Goal: Transaction & Acquisition: Purchase product/service

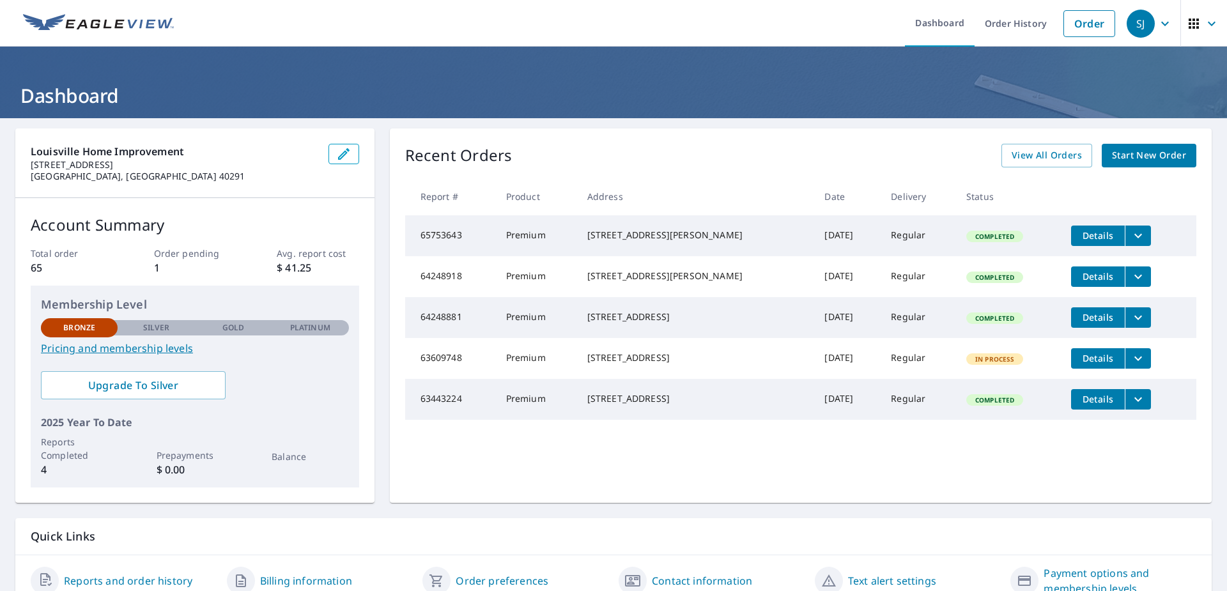
click at [1142, 158] on span "Start New Order" at bounding box center [1149, 156] width 74 height 16
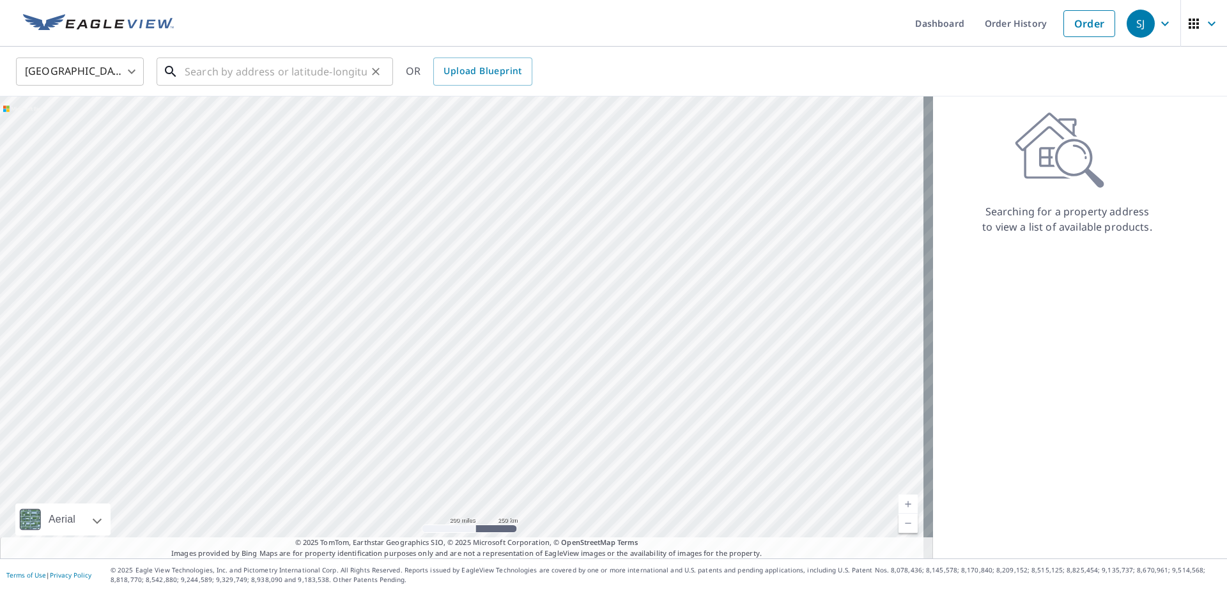
click at [243, 67] on input "text" at bounding box center [276, 72] width 182 height 36
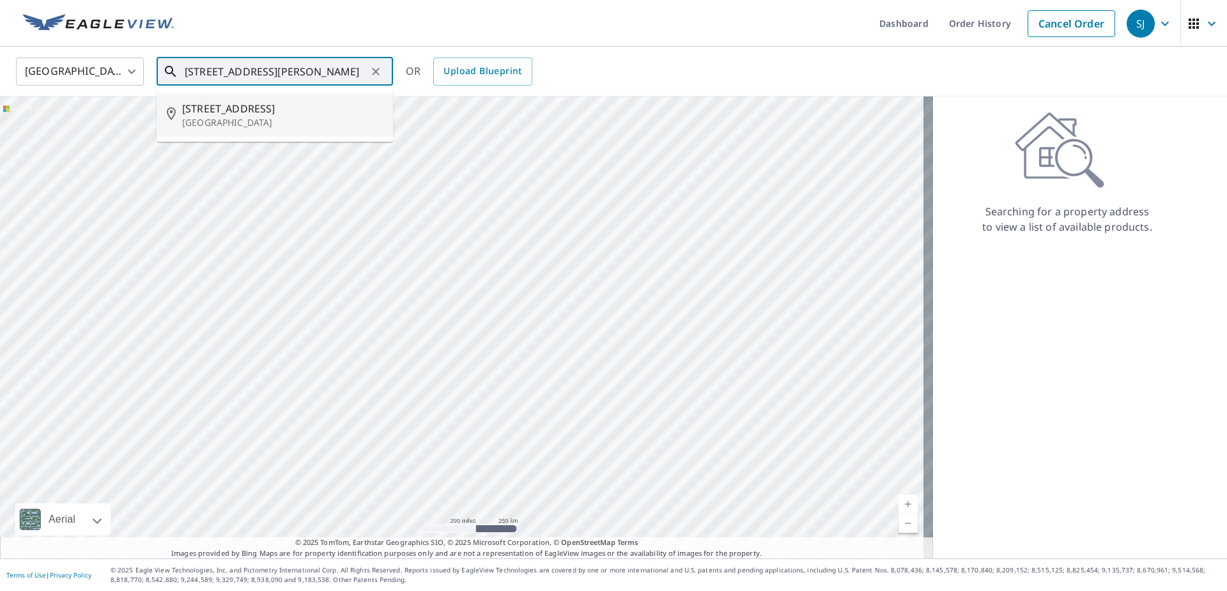
click at [234, 120] on p "Louisville, KY 40215" at bounding box center [282, 122] width 201 height 13
type input "906 Camden Ave Louisville, KY 40215"
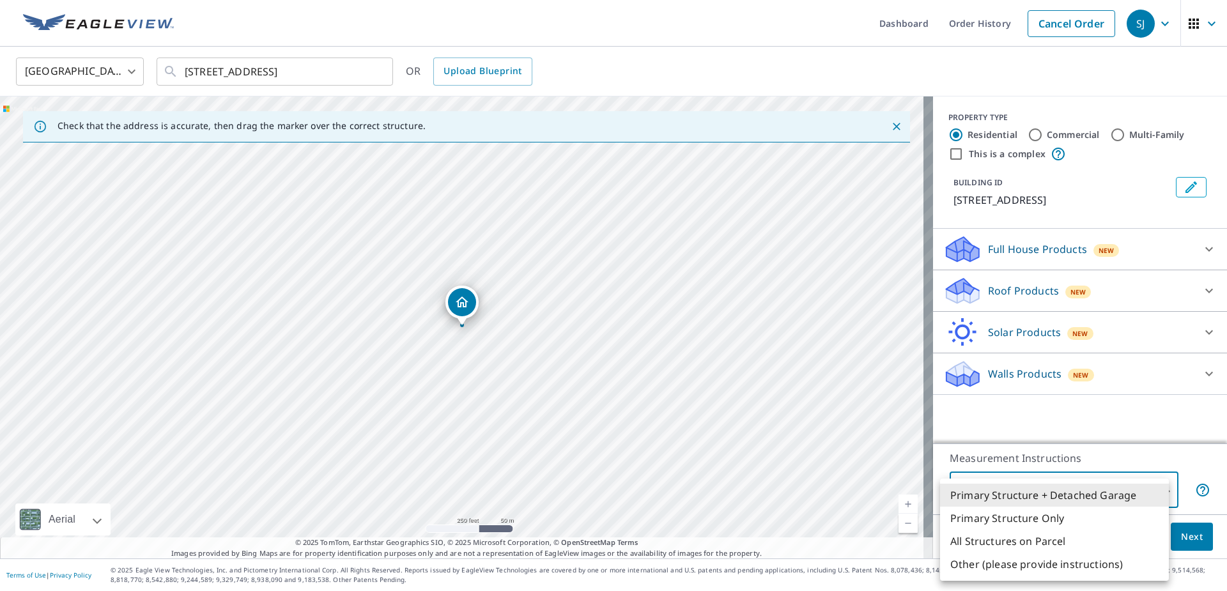
click at [1155, 494] on body "SJ SJ Dashboard Order History Cancel Order SJ United States US ​ 906 Camden Ave…" at bounding box center [613, 295] width 1227 height 591
click at [1047, 521] on li "Primary Structure Only" at bounding box center [1054, 518] width 229 height 23
type input "2"
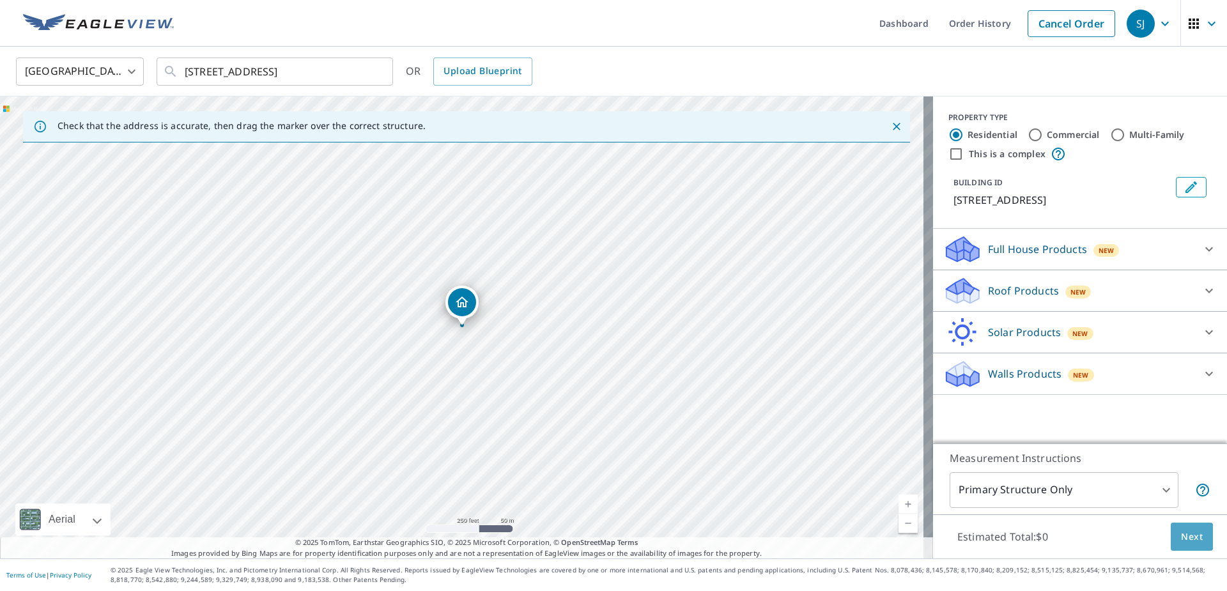
click at [1181, 539] on span "Next" at bounding box center [1192, 537] width 22 height 16
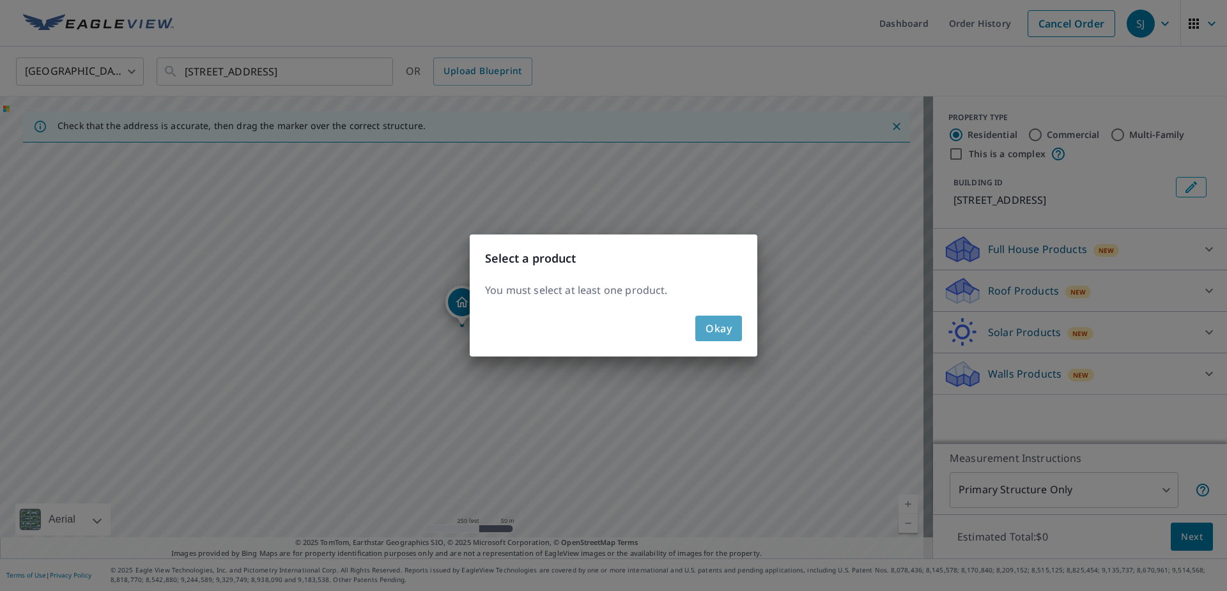
click at [710, 332] on span "Okay" at bounding box center [718, 328] width 26 height 18
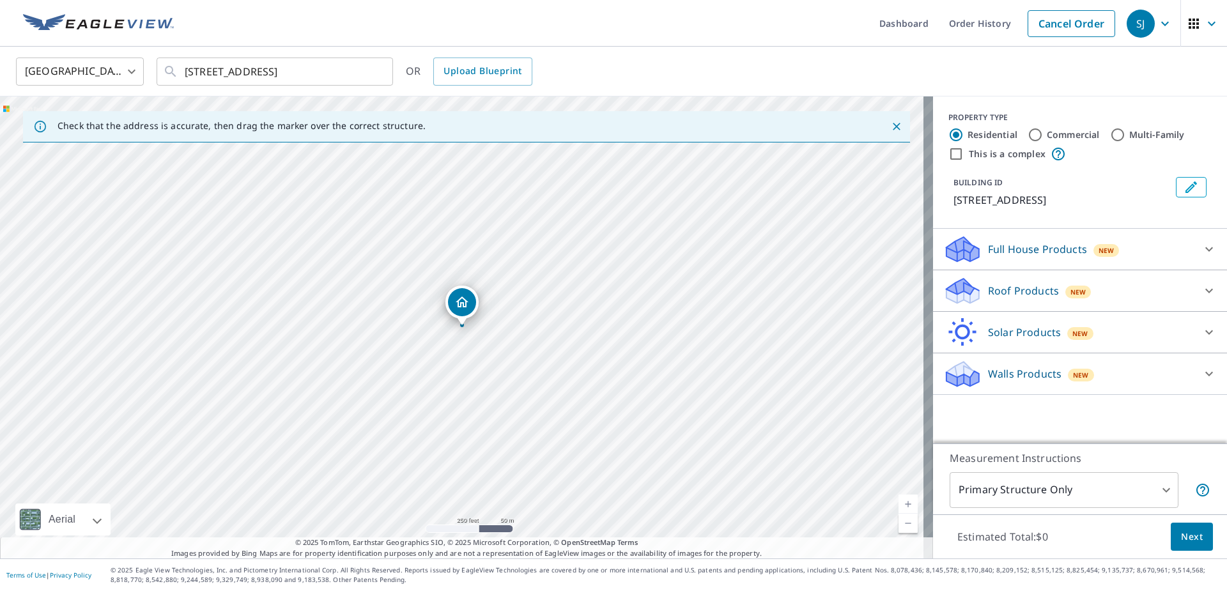
click at [1201, 293] on icon at bounding box center [1208, 290] width 15 height 15
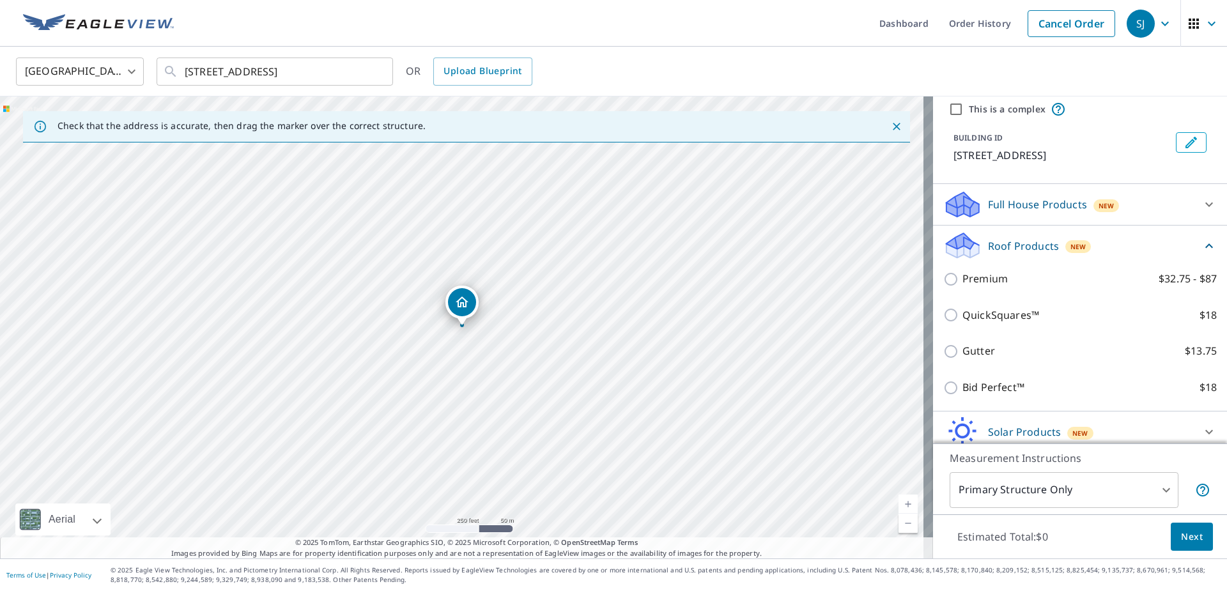
scroll to position [64, 0]
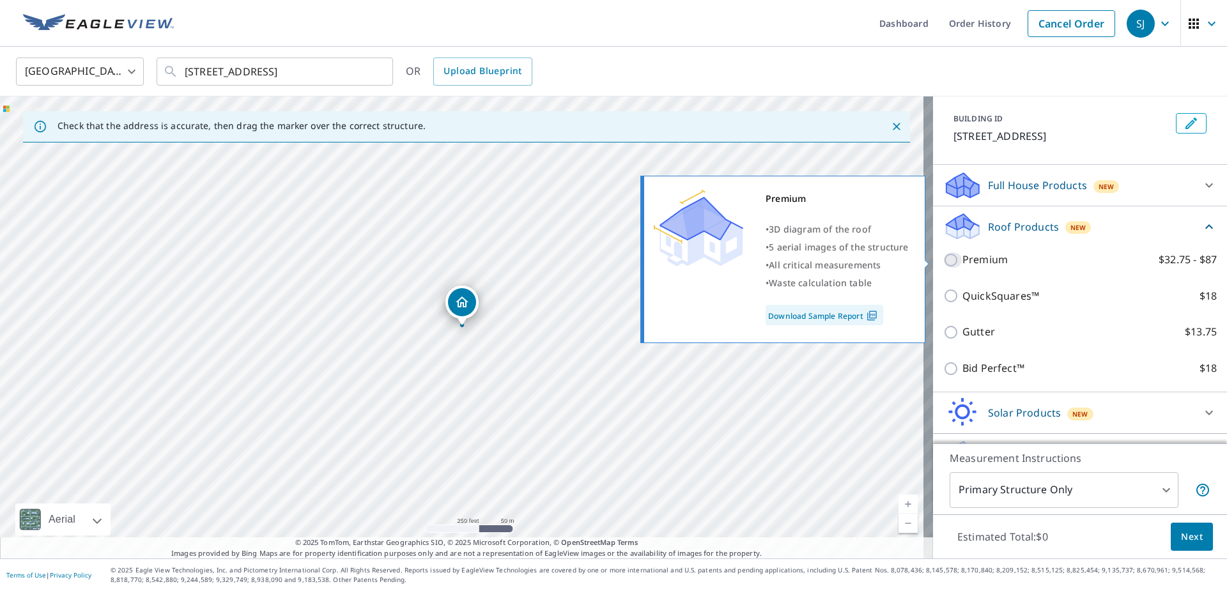
click at [943, 257] on input "Premium $32.75 - $87" at bounding box center [952, 259] width 19 height 15
checkbox input "true"
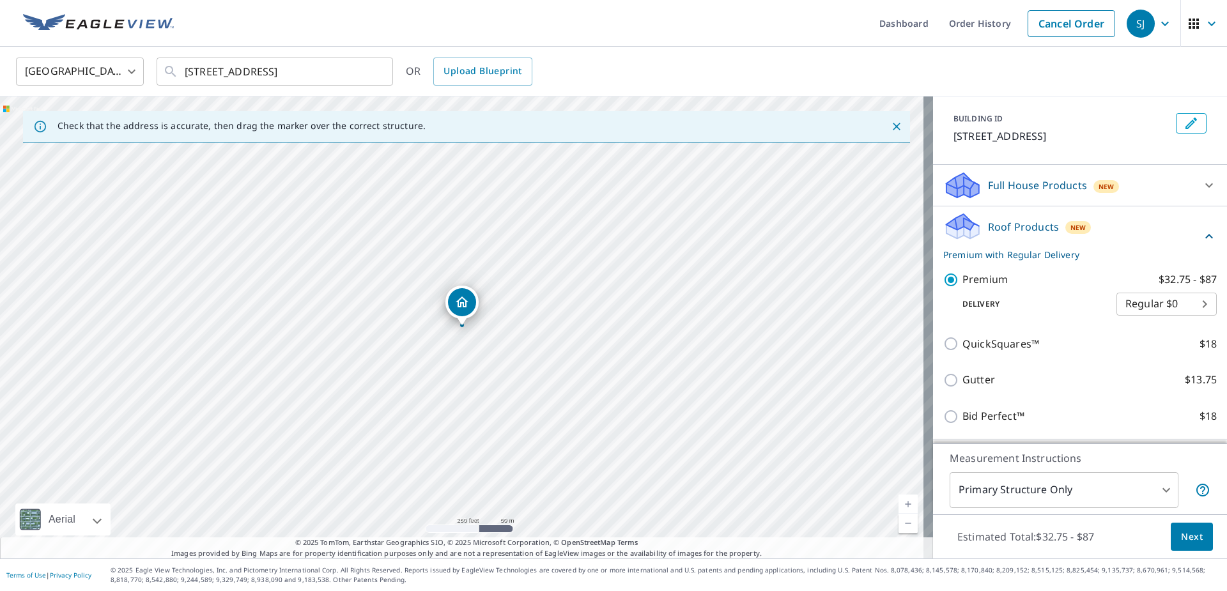
click at [1188, 539] on span "Next" at bounding box center [1192, 537] width 22 height 16
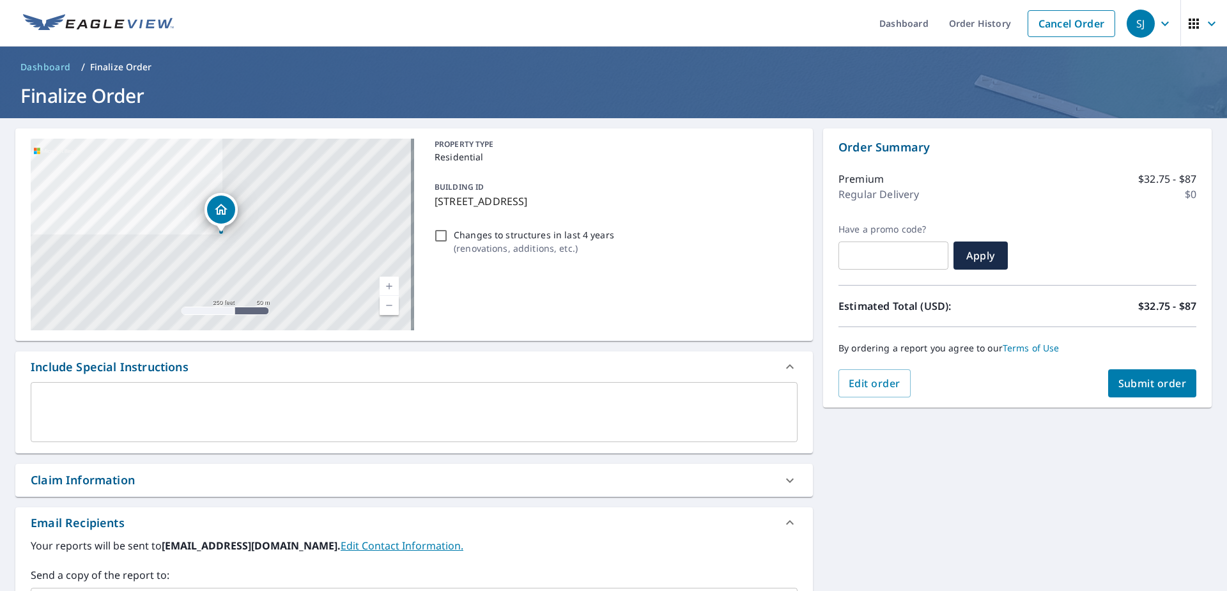
click at [1146, 389] on span "Submit order" at bounding box center [1152, 383] width 68 height 14
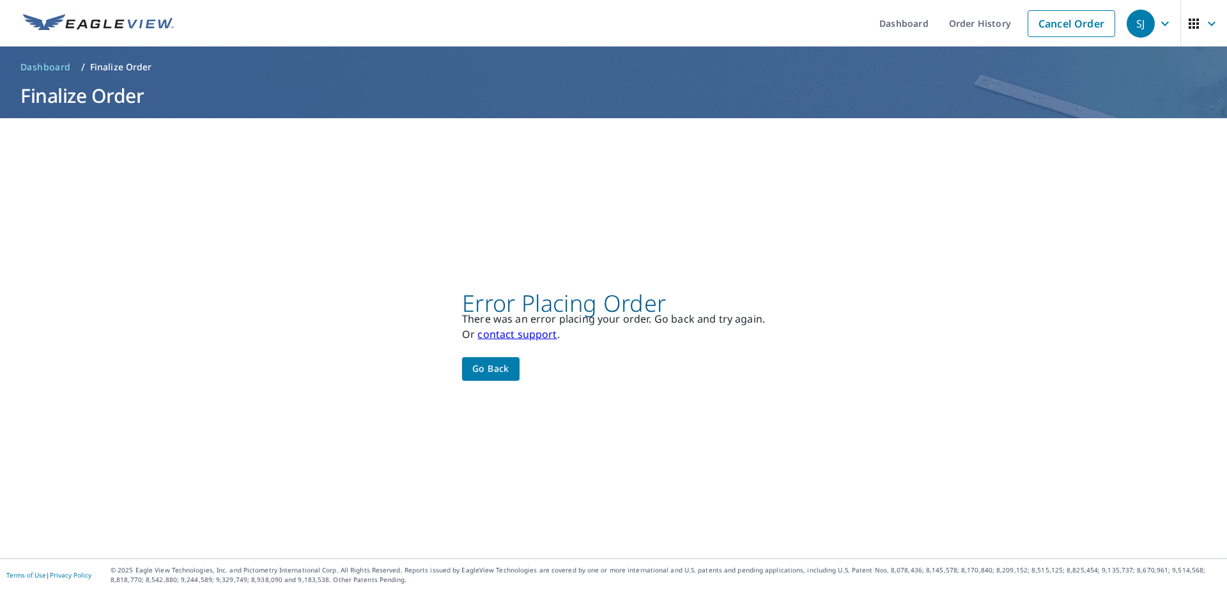
click at [512, 337] on link "contact support" at bounding box center [516, 334] width 79 height 14
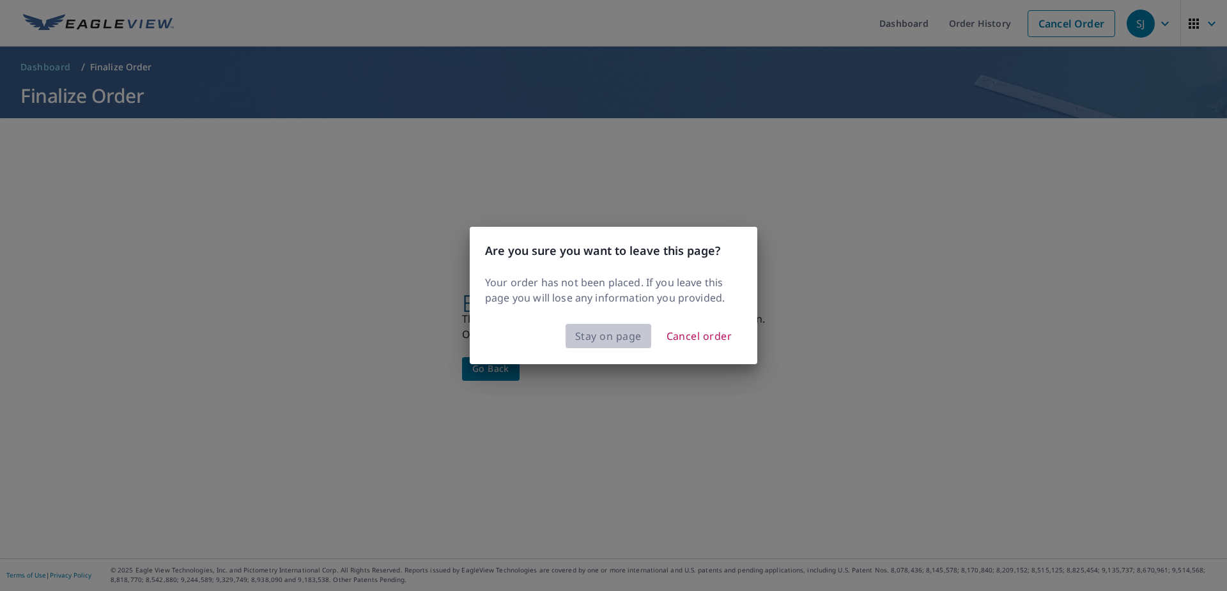
click at [621, 335] on span "Stay on page" at bounding box center [608, 336] width 66 height 18
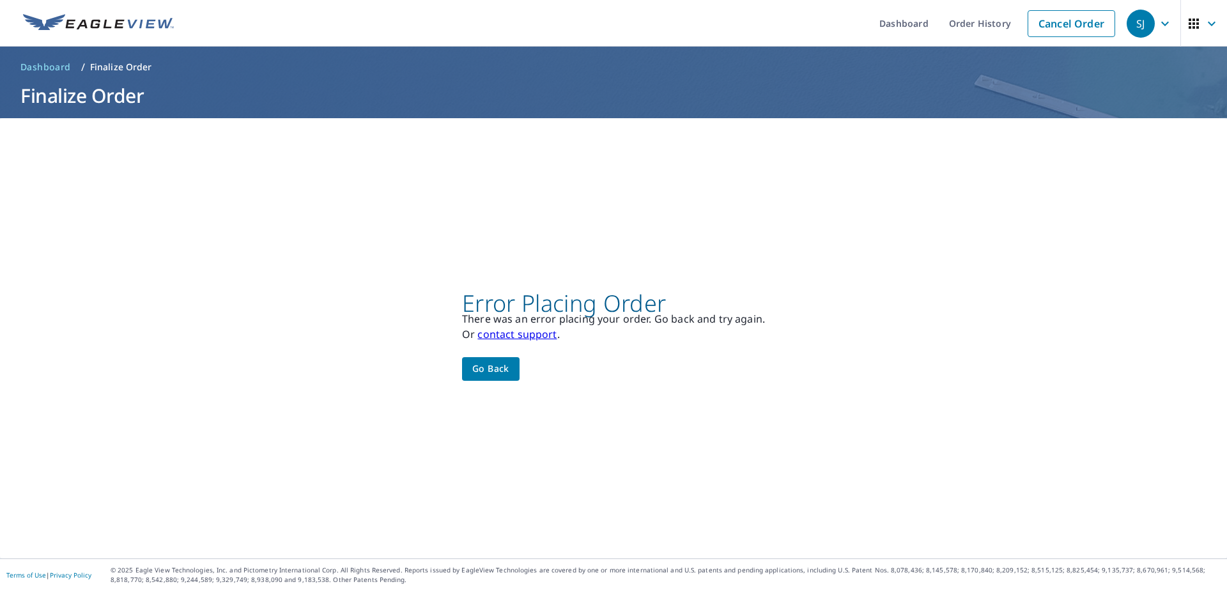
click at [542, 339] on link "contact support" at bounding box center [516, 334] width 79 height 14
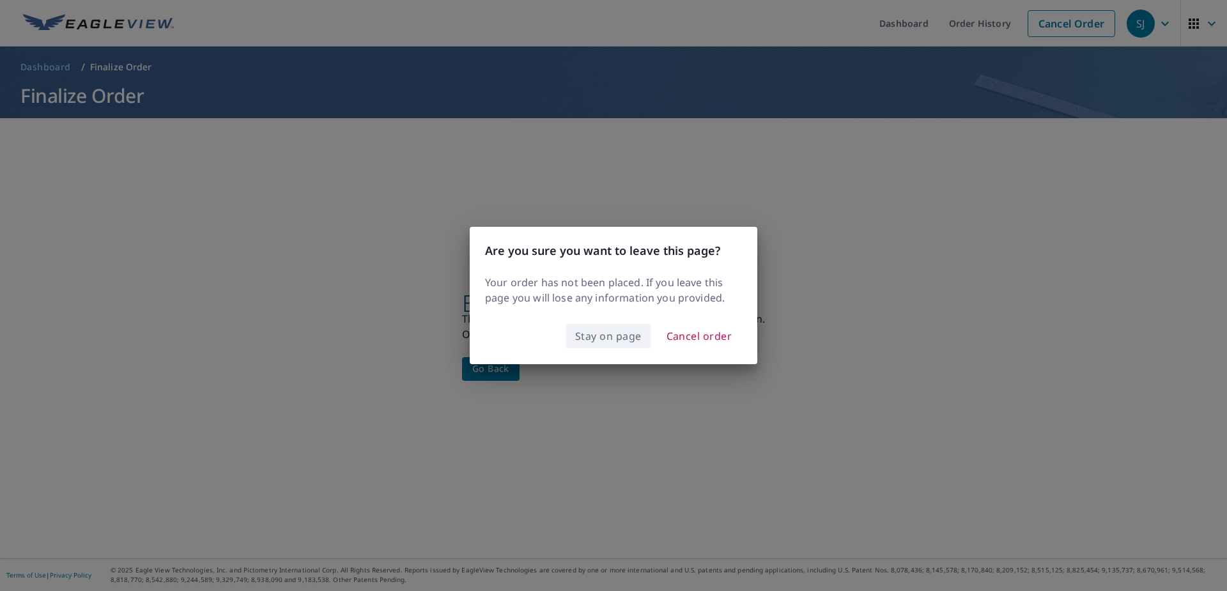
click at [599, 340] on span "Stay on page" at bounding box center [608, 336] width 66 height 18
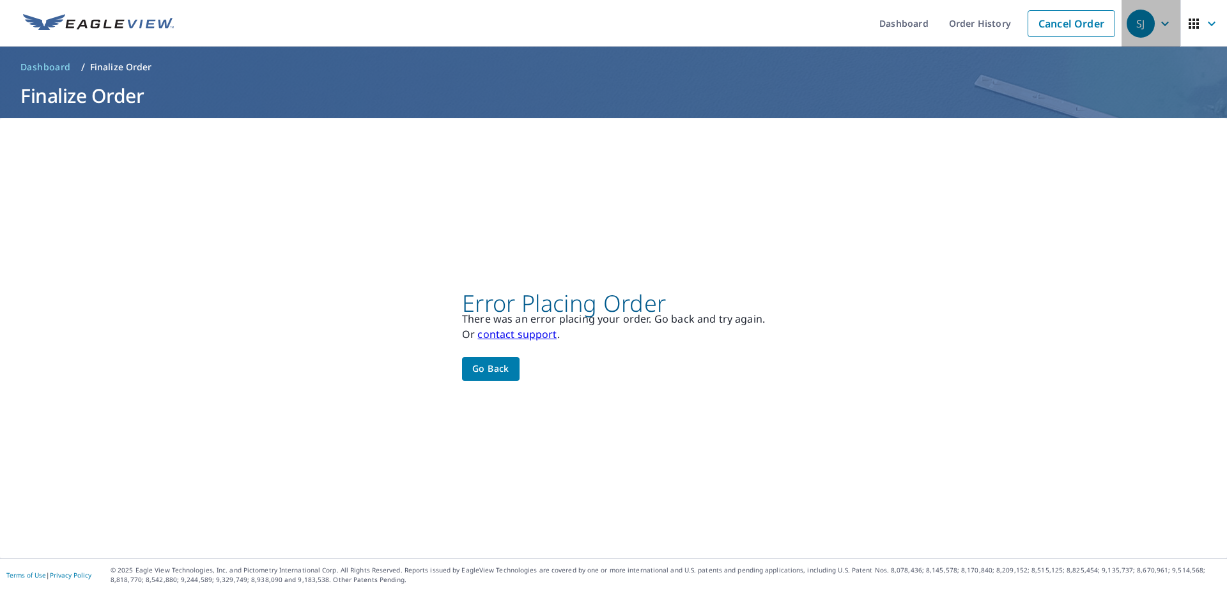
click at [1157, 18] on icon "button" at bounding box center [1164, 23] width 15 height 15
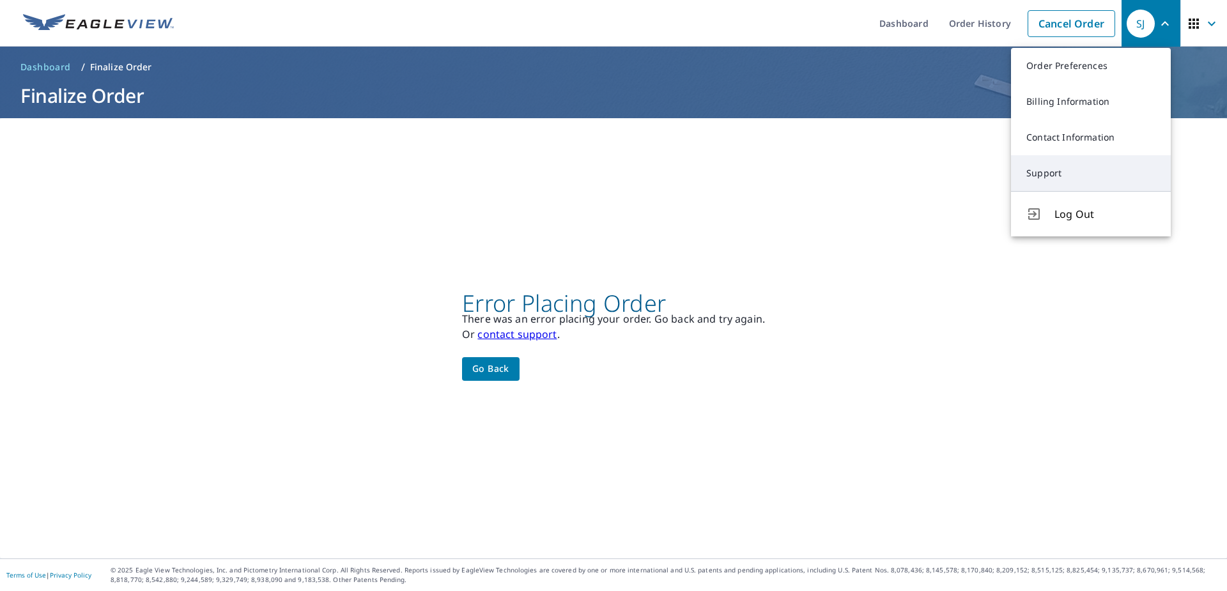
click at [1084, 176] on link "Support" at bounding box center [1091, 173] width 160 height 36
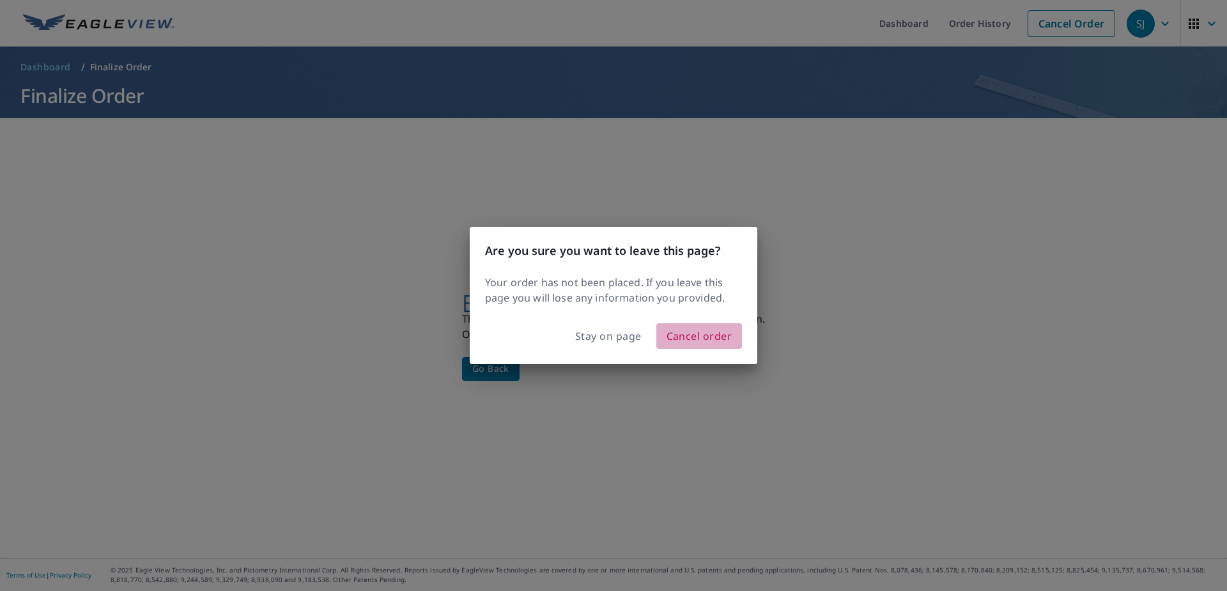
click at [681, 329] on span "Cancel order" at bounding box center [699, 336] width 66 height 18
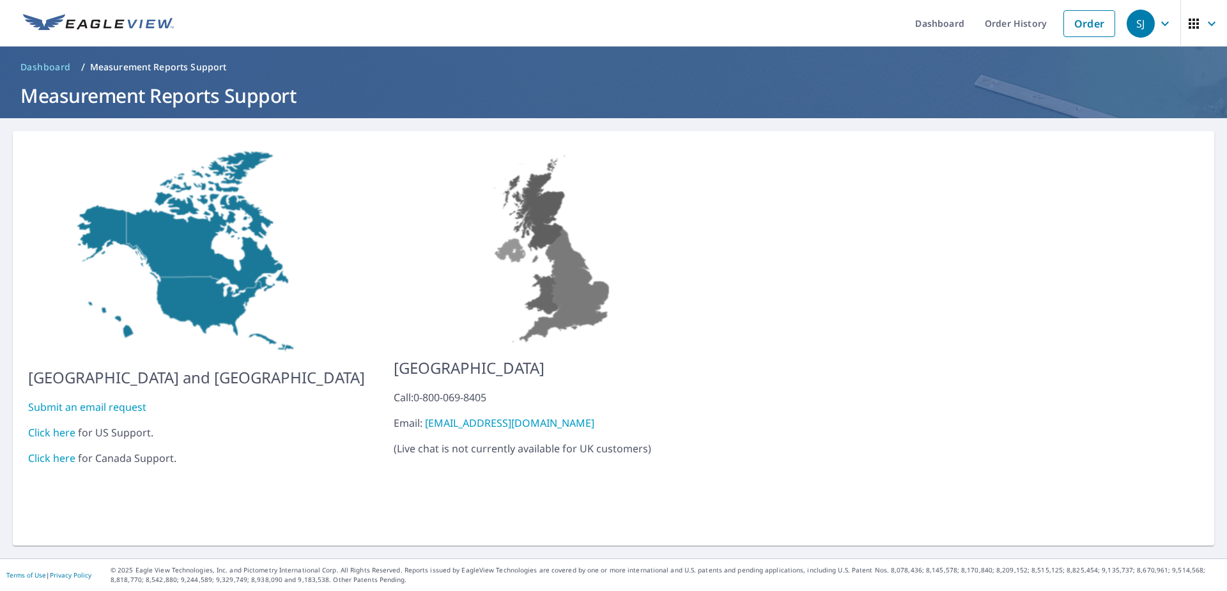
click at [54, 425] on link "Click here" at bounding box center [51, 432] width 47 height 14
click at [60, 427] on link "Click here" at bounding box center [51, 432] width 47 height 14
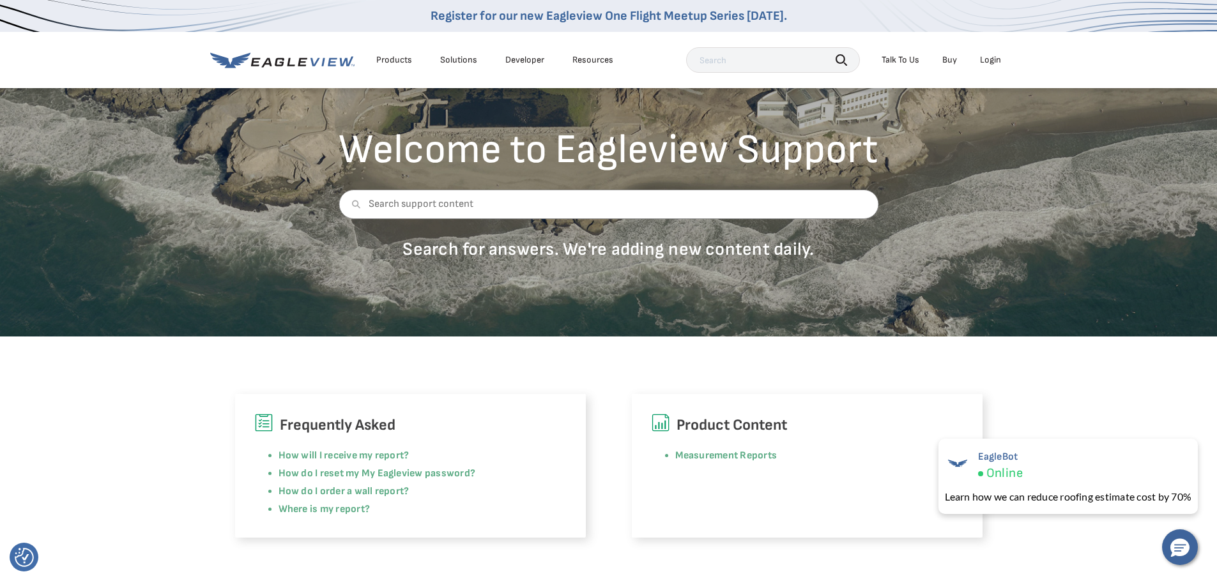
scroll to position [64, 0]
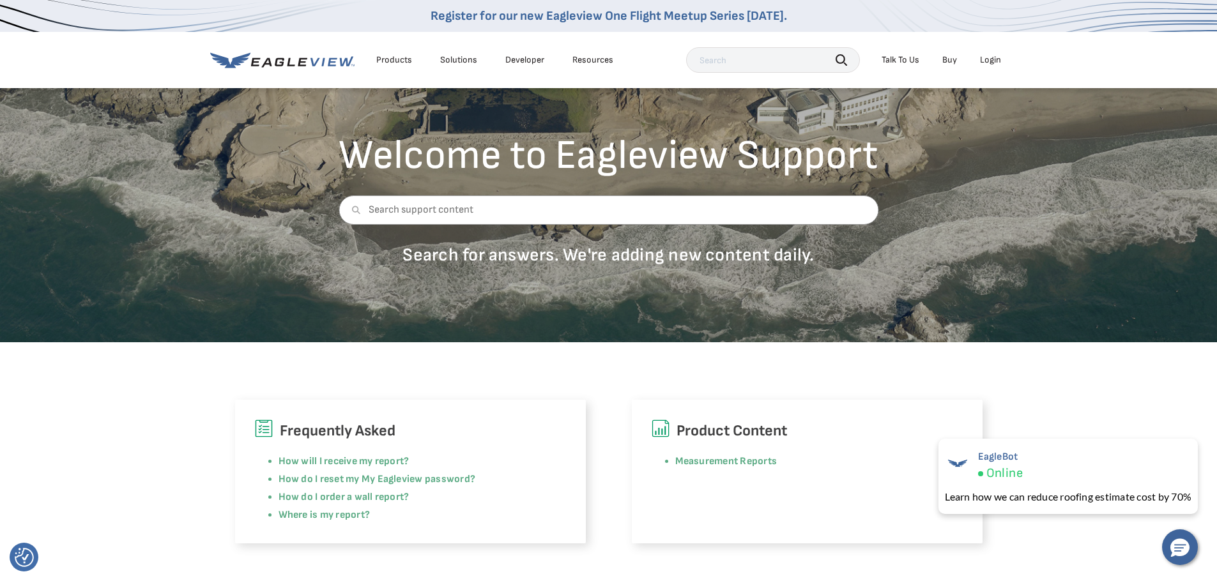
click at [799, 521] on div "Product Content Measurement Reports" at bounding box center [807, 472] width 351 height 144
click at [903, 61] on div "Talk To Us" at bounding box center [901, 59] width 38 height 11
click at [912, 61] on div "Talk To Us" at bounding box center [901, 59] width 38 height 11
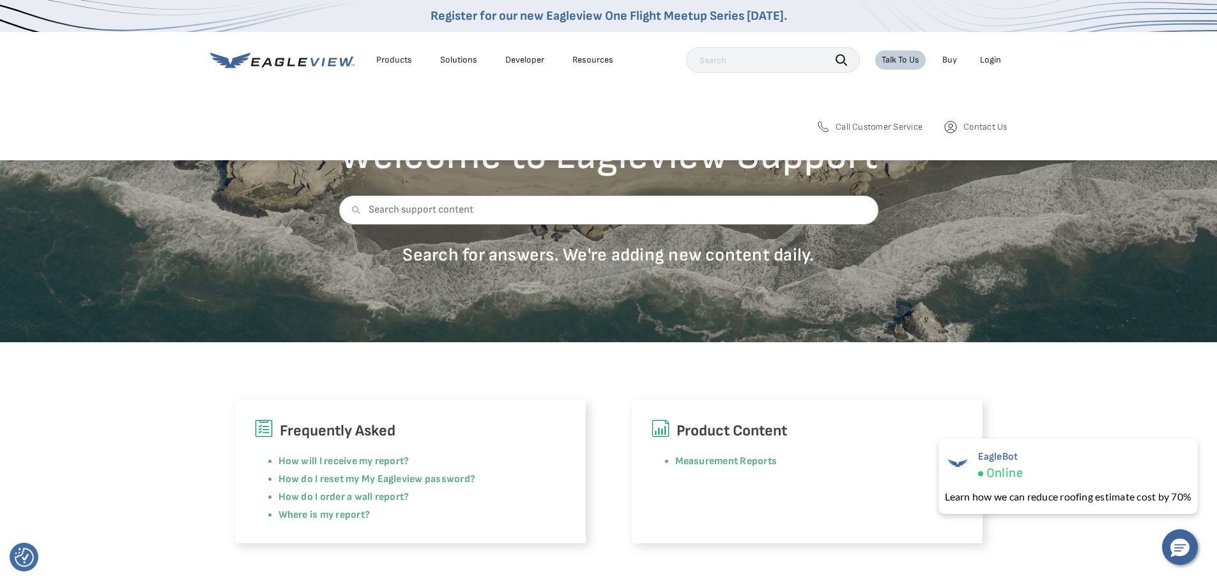
click at [896, 127] on span "Call Customer Service" at bounding box center [879, 126] width 87 height 11
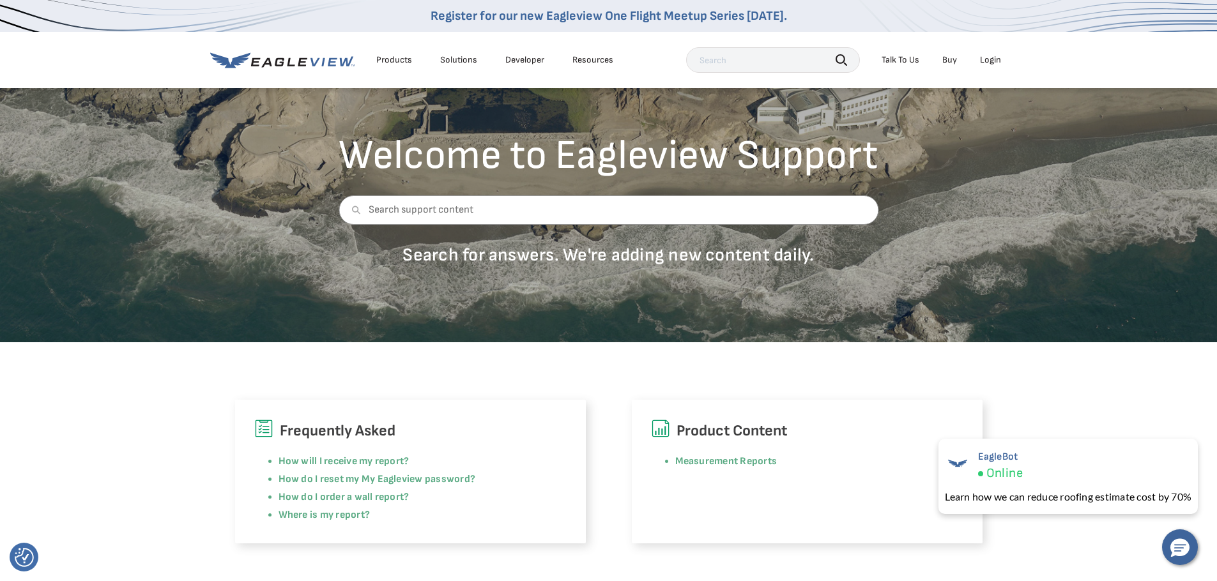
click at [910, 58] on div "Talk To Us" at bounding box center [901, 59] width 38 height 11
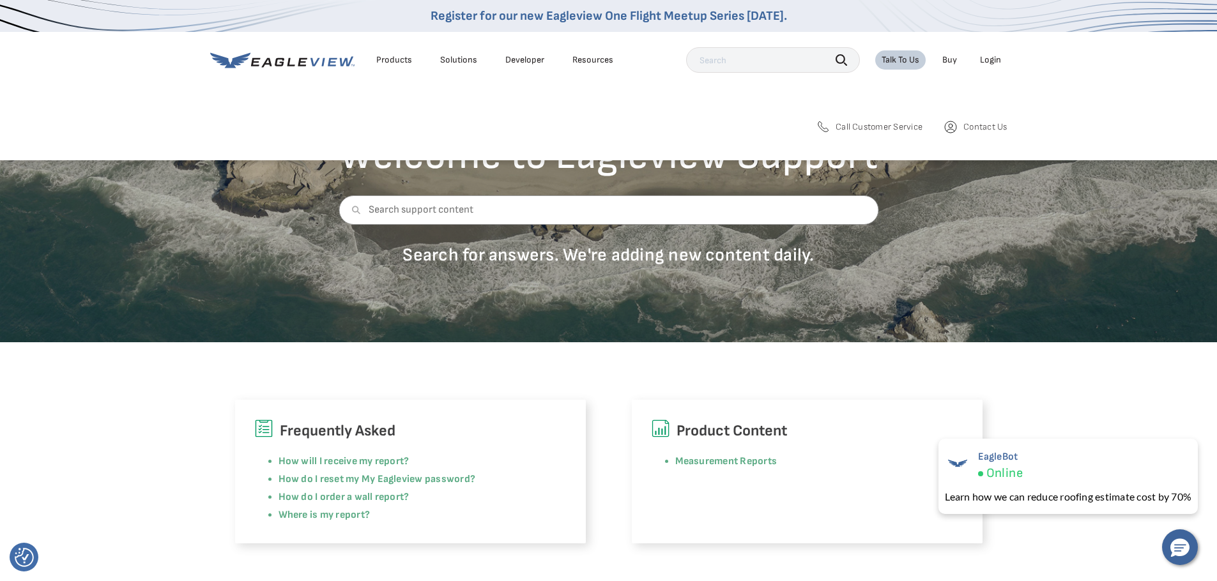
click at [980, 131] on span "Contact Us" at bounding box center [984, 126] width 43 height 11
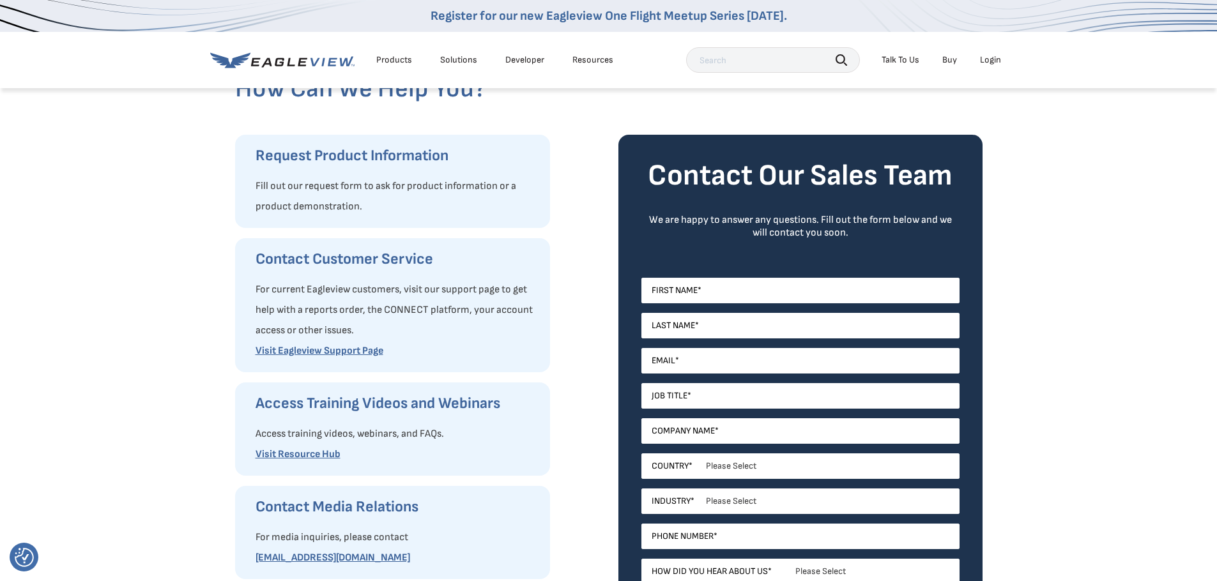
scroll to position [128, 0]
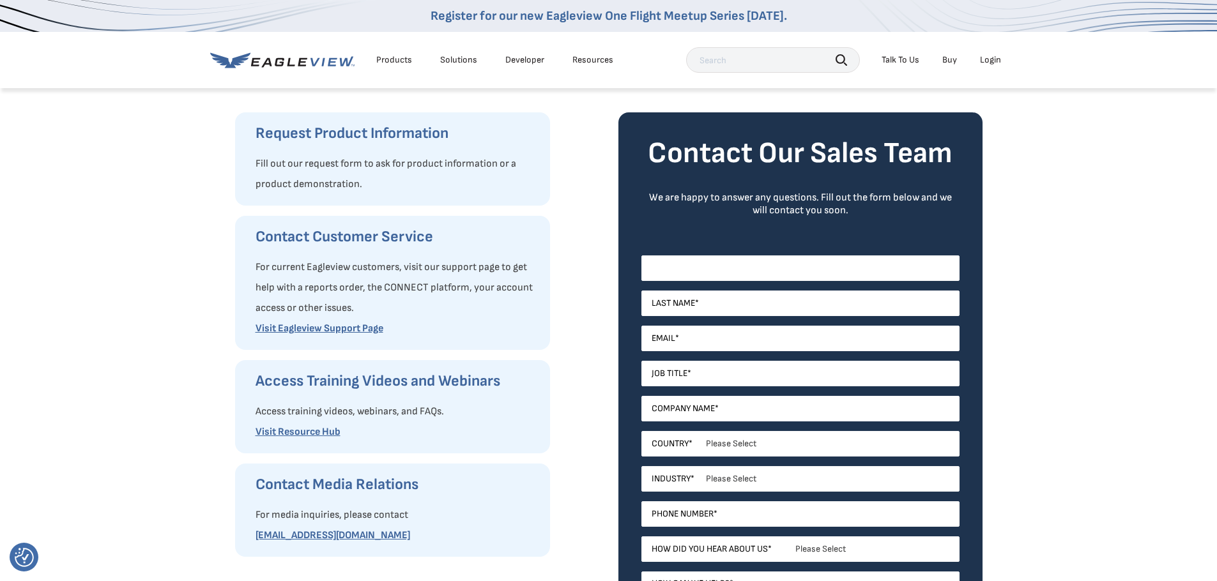
click at [758, 273] on input "First Name *" at bounding box center [800, 269] width 318 height 26
type input "[PERSON_NAME] & [PERSON_NAME]"
type input "[PERSON_NAME]"
type input "[EMAIL_ADDRESS][DOMAIN_NAME]"
type input "[PERSON_NAME]"
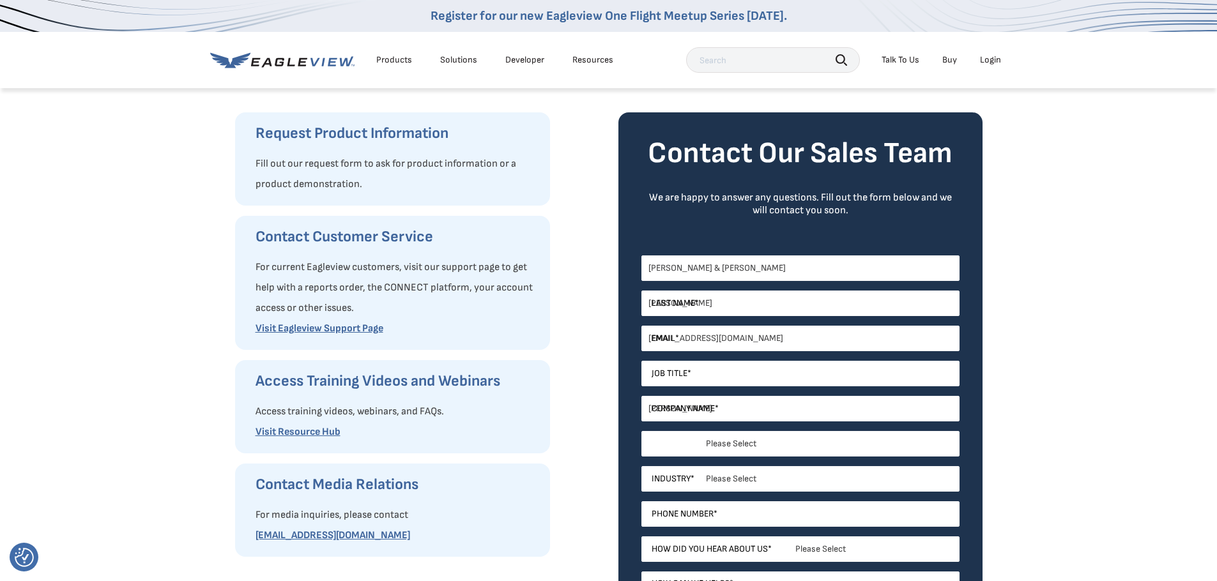
select select "[GEOGRAPHIC_DATA]"
type input "15025729224"
select select "Kentucky"
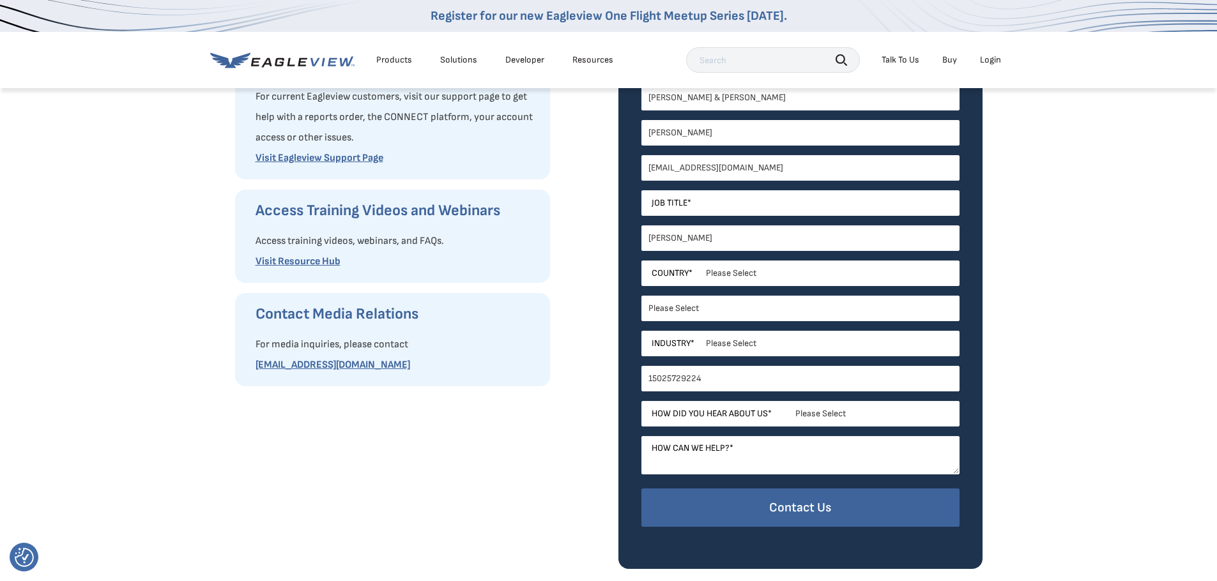
scroll to position [319, 0]
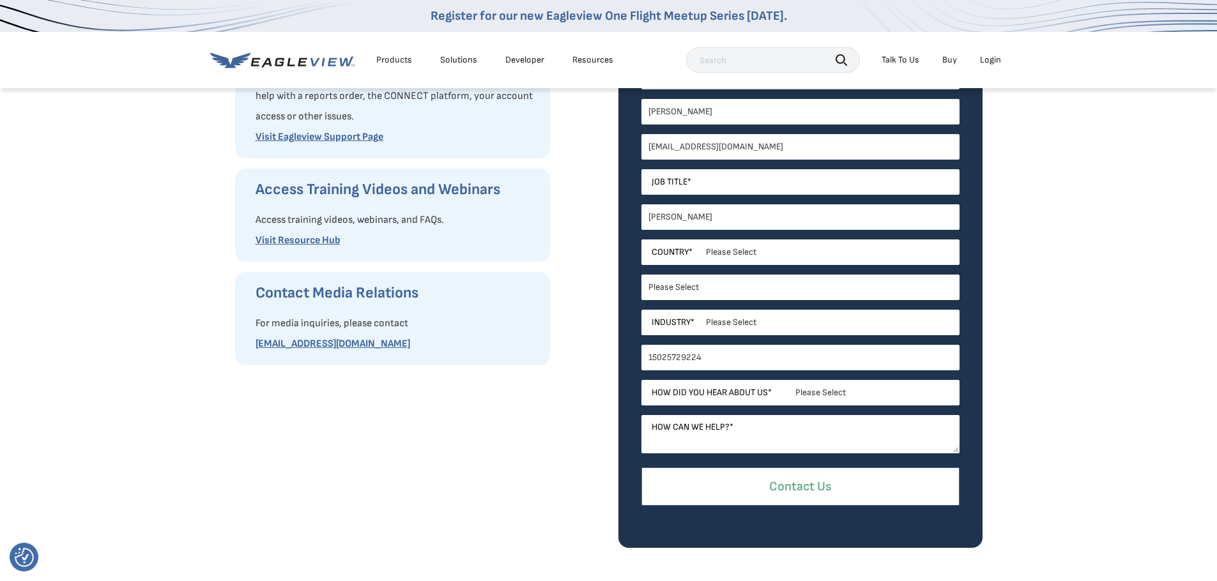
click at [818, 484] on input "Contact Us" at bounding box center [800, 487] width 318 height 39
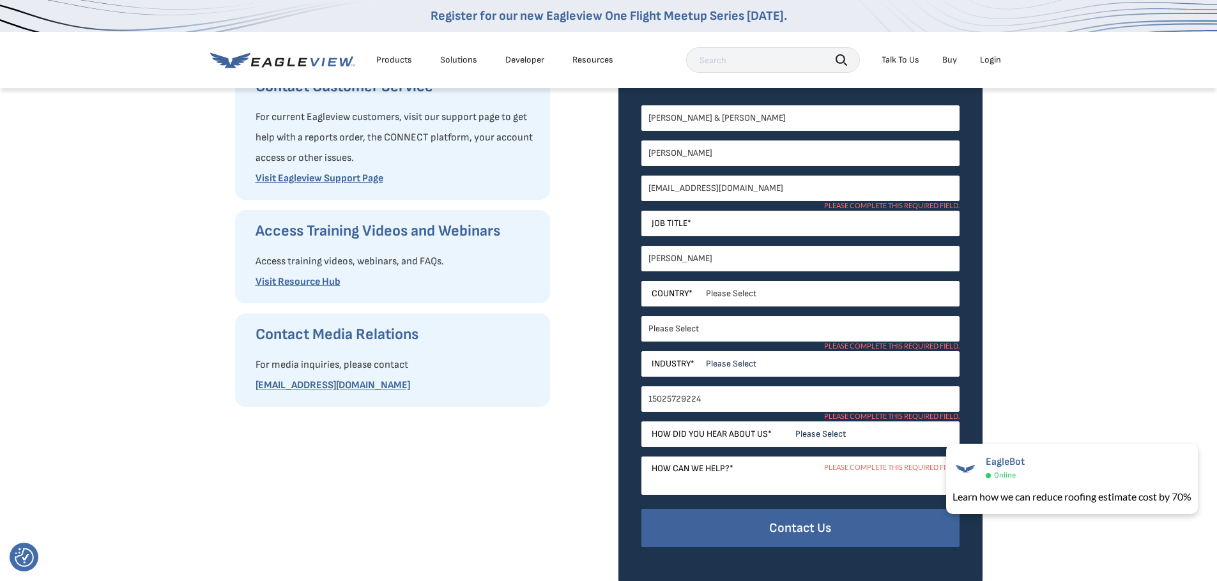
scroll to position [256, 0]
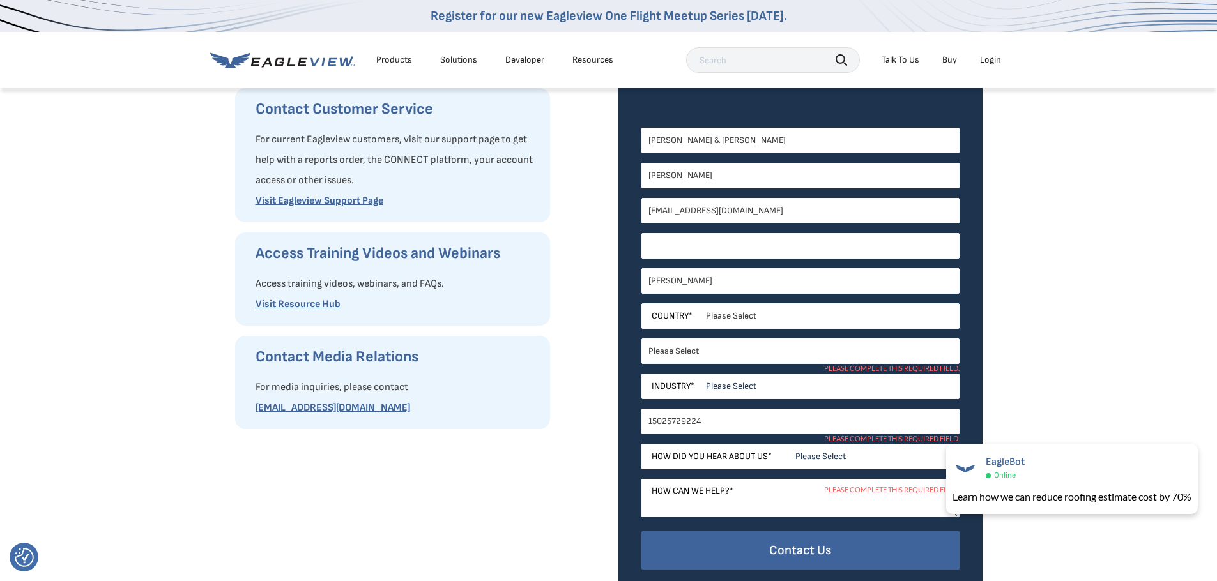
click at [766, 247] on input "Job Title *" at bounding box center [800, 246] width 318 height 26
type input "roofer"
click at [835, 387] on select "Please Select Architects & Engineering Construction Electric/Gas Utilities Gove…" at bounding box center [800, 387] width 318 height 26
select select "Construction"
click at [641, 374] on select "Please Select Architects & Engineering Construction Electric/Gas Utilities Gove…" at bounding box center [800, 387] width 318 height 26
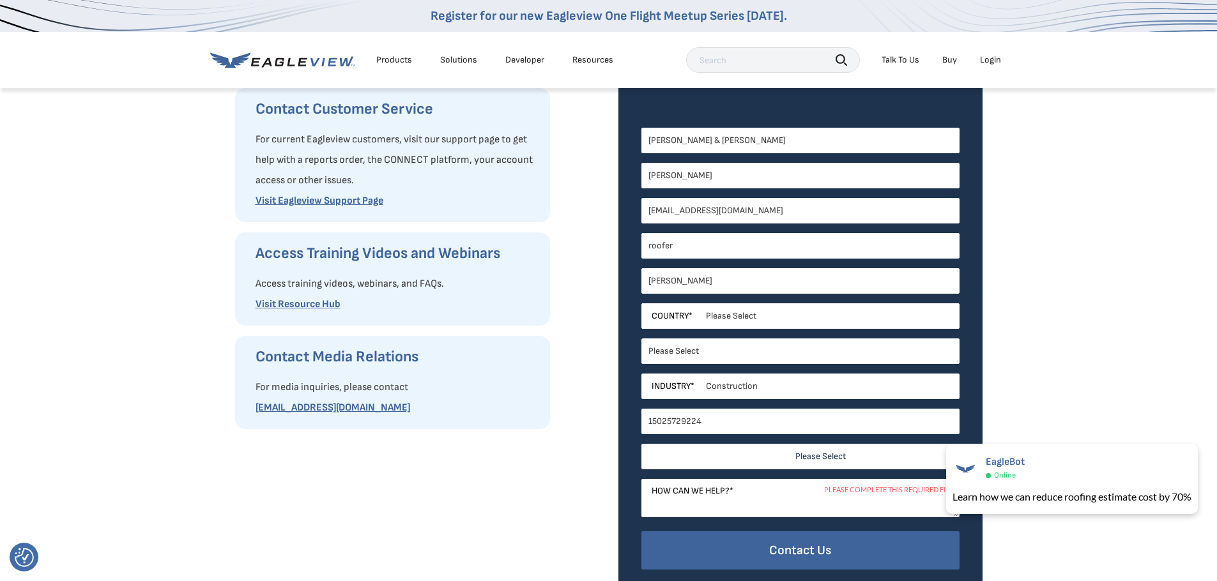
click at [790, 460] on select "Please Select Search Engine Social Media Word of Mouth Podcast Online Advertise…" at bounding box center [800, 457] width 318 height 26
select select "Other"
click at [641, 444] on select "Please Select Search Engine Social Media Word of Mouth Podcast Online Advertise…" at bounding box center [800, 457] width 318 height 26
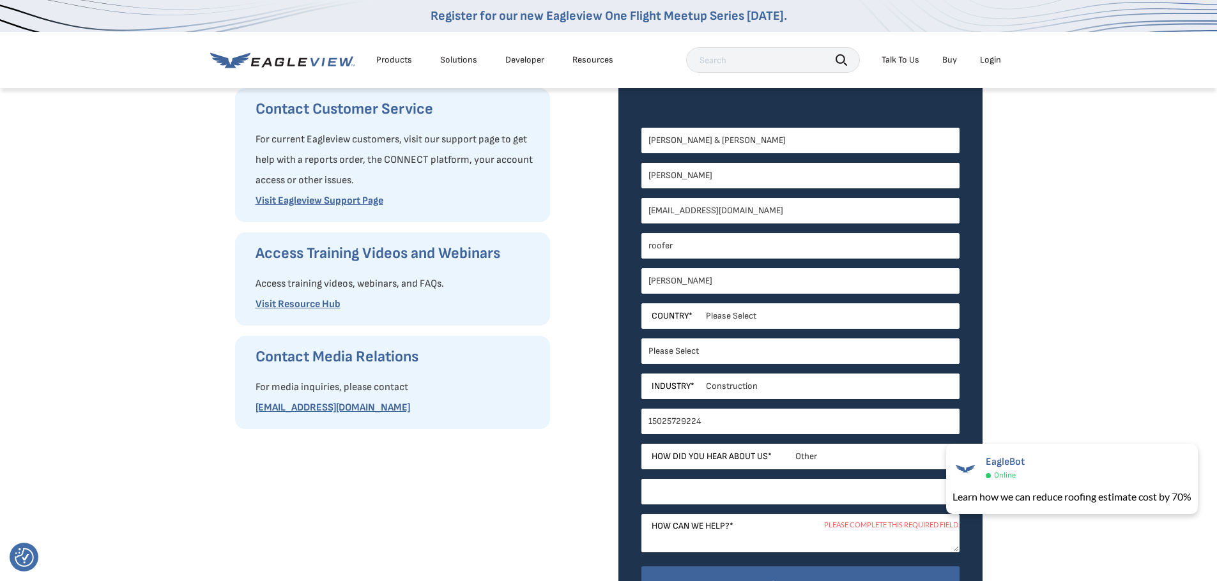
click at [808, 492] on input "Other *" at bounding box center [800, 492] width 318 height 26
click at [825, 493] on input "Other *" at bounding box center [800, 492] width 318 height 26
click at [830, 542] on textarea "How can we help? *" at bounding box center [800, 533] width 318 height 38
click at [832, 459] on select "Please Select Search Engine Social Media Word of Mouth Podcast Online Advertise…" at bounding box center [800, 457] width 318 height 26
click at [641, 444] on select "Please Select Search Engine Social Media Word of Mouth Podcast Online Advertise…" at bounding box center [800, 457] width 318 height 26
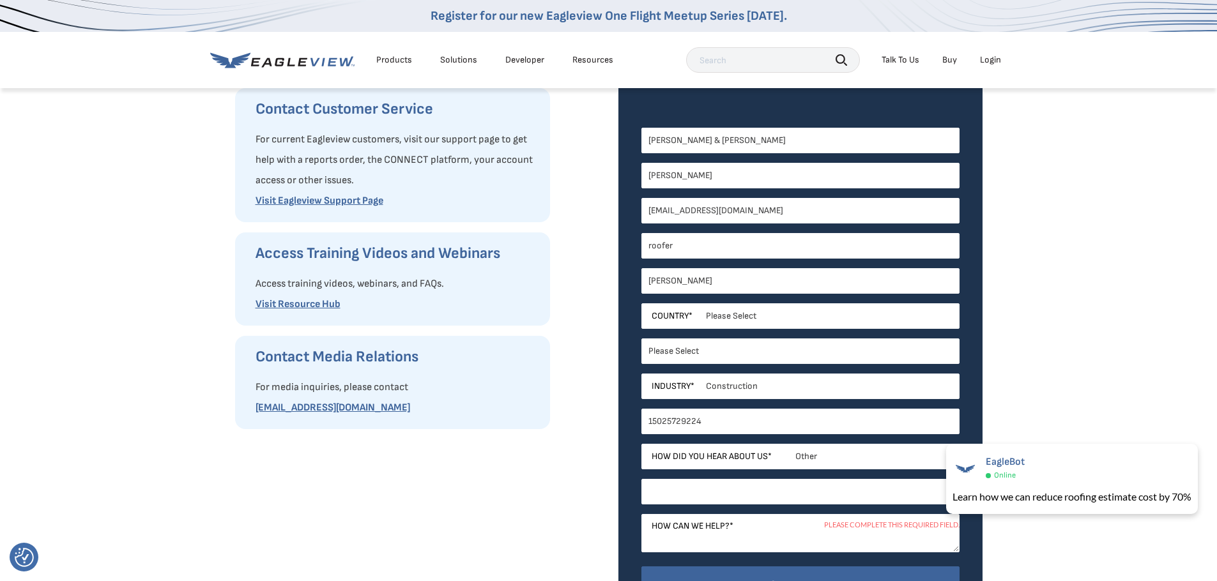
click at [723, 491] on input "Other *" at bounding box center [800, 492] width 318 height 26
type input "used you for years"
click at [751, 537] on textarea "How can we help? *" at bounding box center [800, 533] width 318 height 38
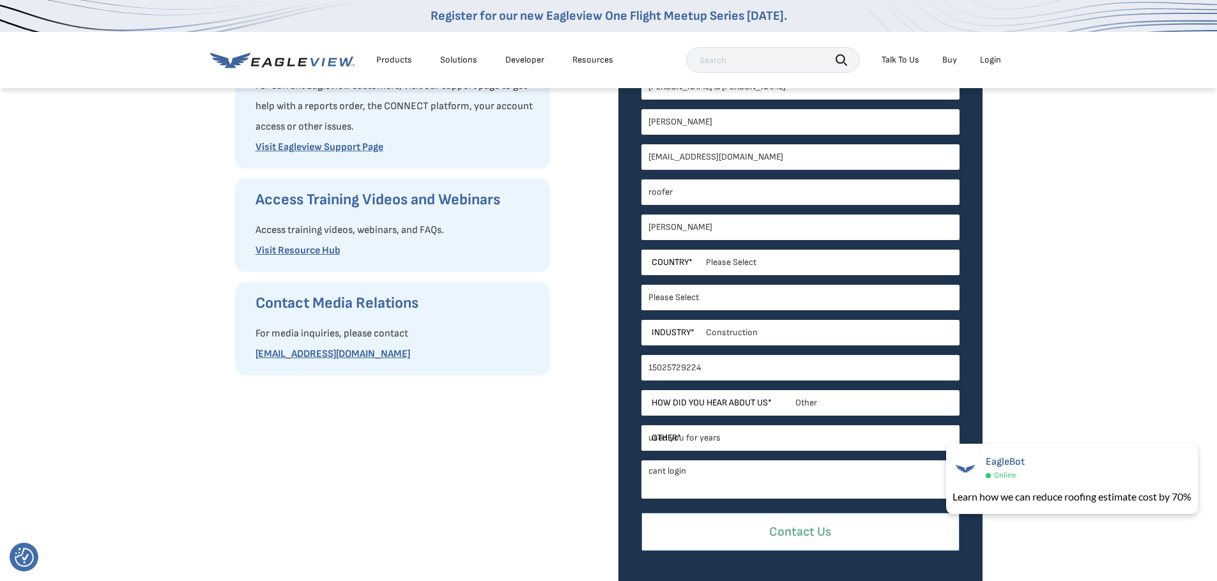
scroll to position [383, 0]
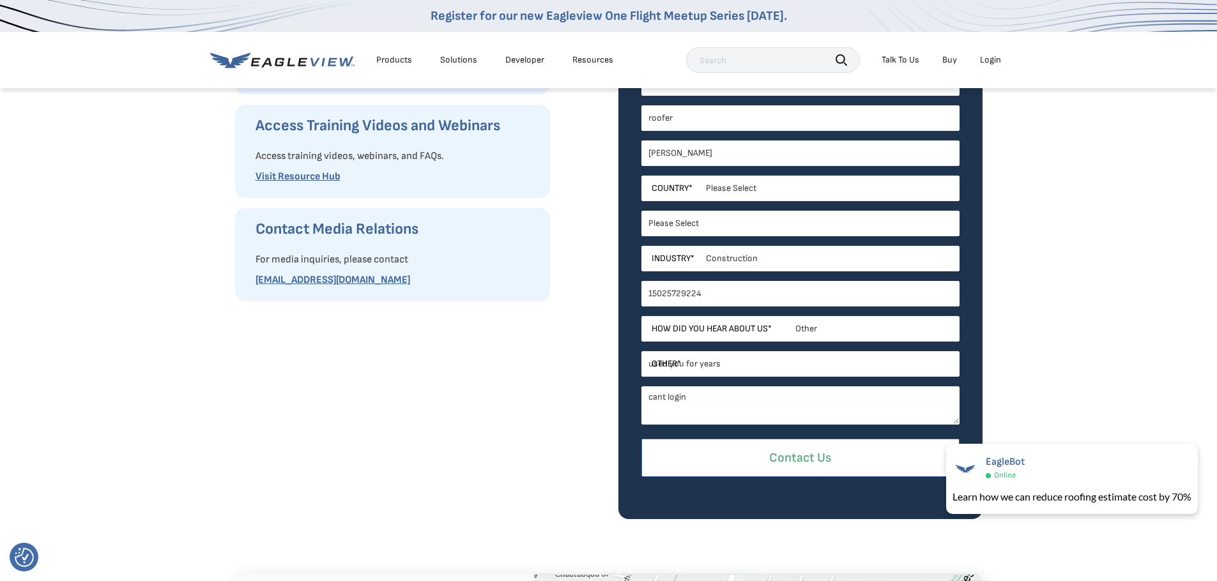
type textarea "cant login"
click at [813, 470] on input "Contact Us" at bounding box center [800, 458] width 318 height 39
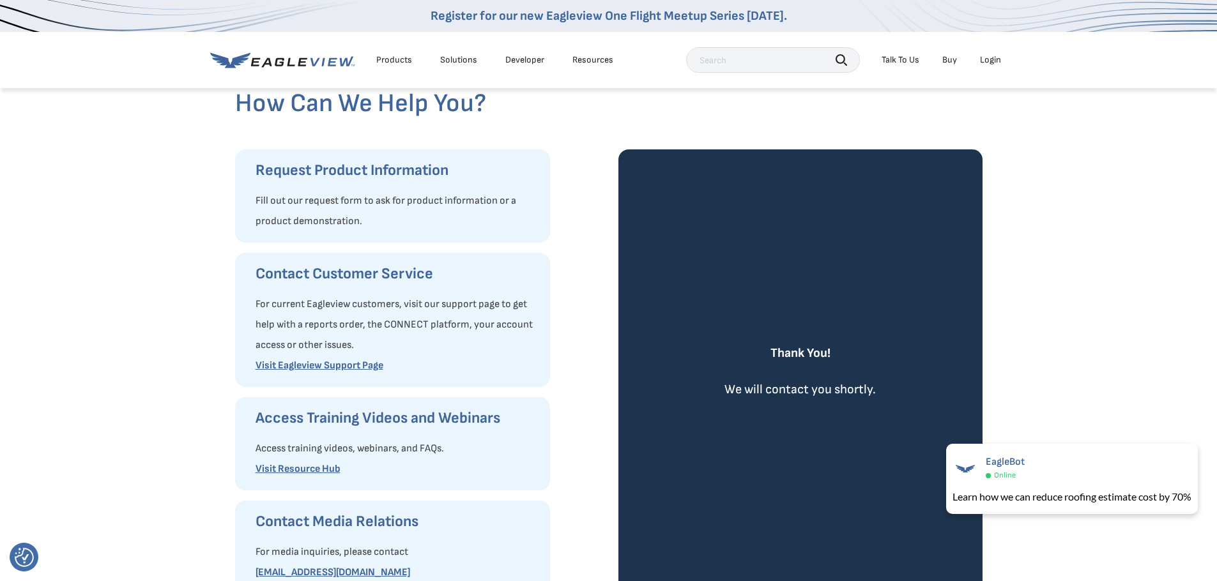
scroll to position [64, 0]
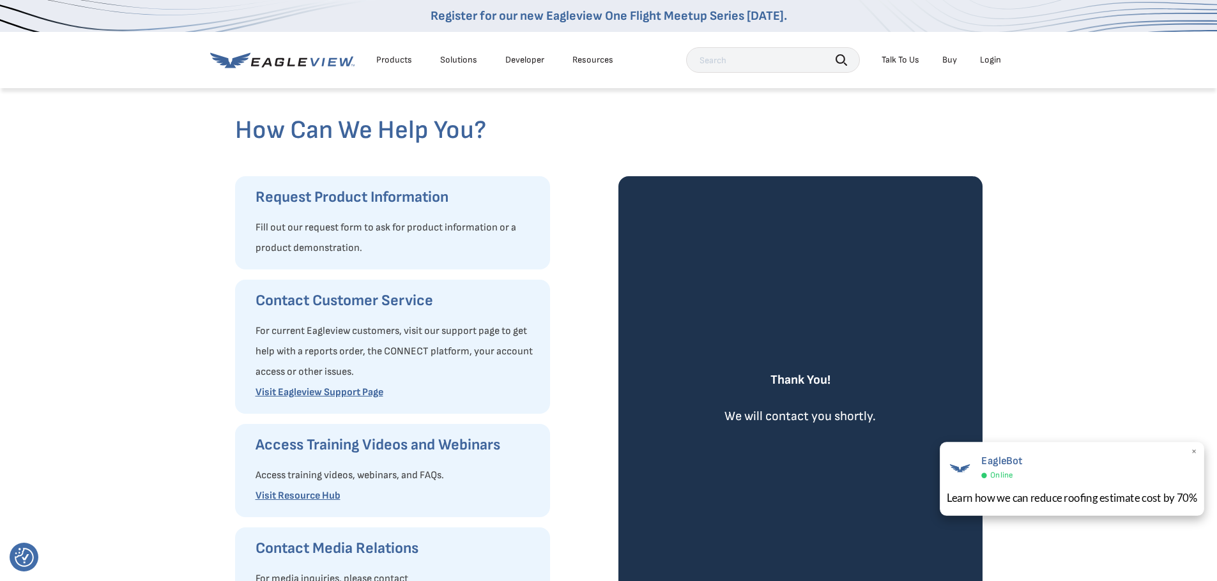
click at [1196, 455] on span "×" at bounding box center [1194, 452] width 7 height 13
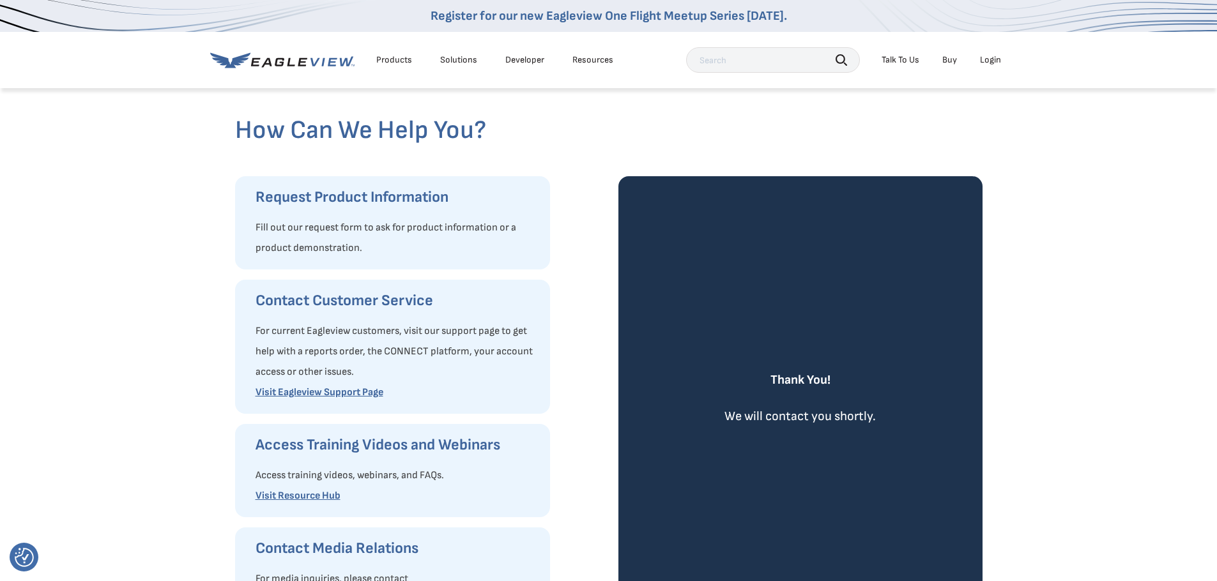
click at [996, 57] on div "Login" at bounding box center [990, 59] width 21 height 11
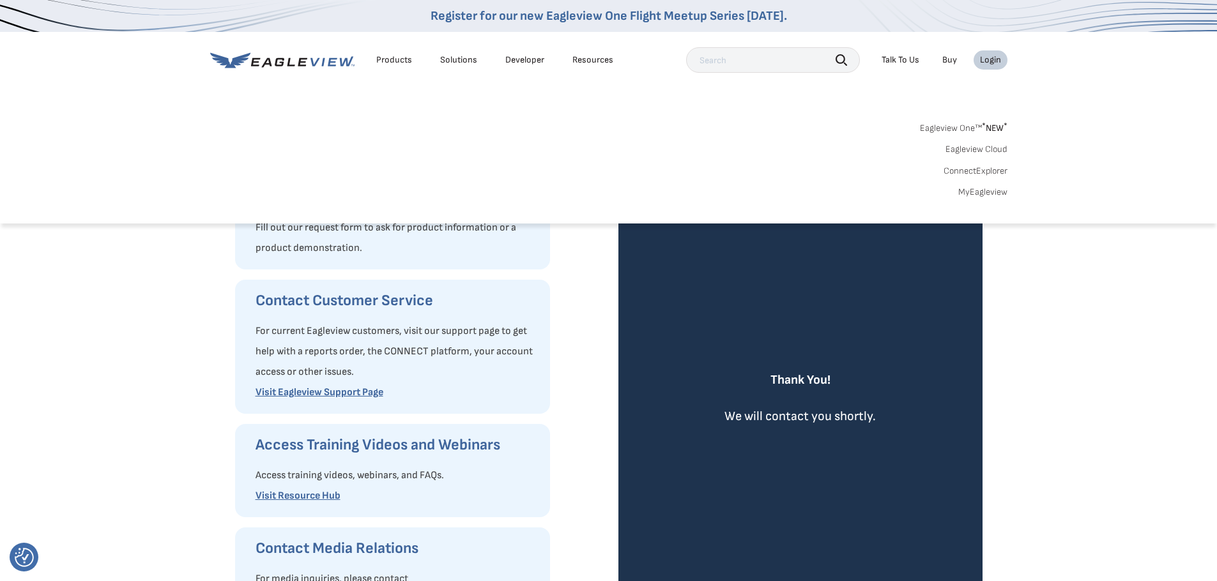
click at [1000, 195] on link "MyEagleview" at bounding box center [982, 192] width 49 height 11
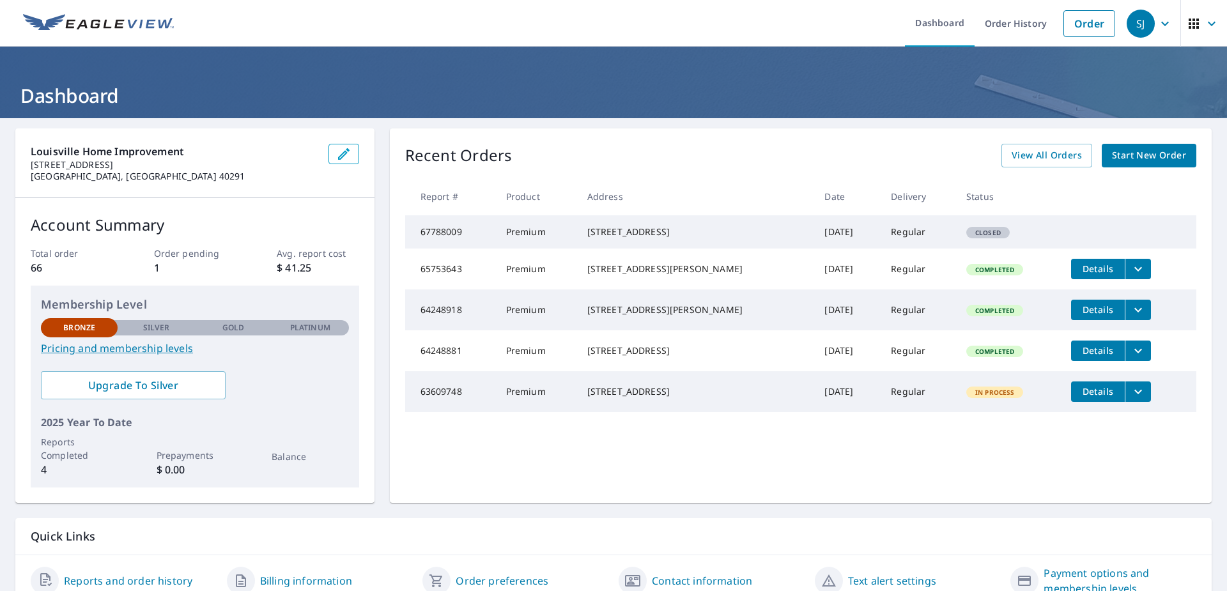
click at [922, 242] on td "Regular" at bounding box center [917, 231] width 75 height 33
click at [972, 234] on span "Closed" at bounding box center [987, 232] width 41 height 9
click at [977, 237] on span "Closed" at bounding box center [987, 232] width 41 height 9
click at [628, 238] on div "906 Camden Ave Louisville, KY 40215" at bounding box center [695, 232] width 217 height 13
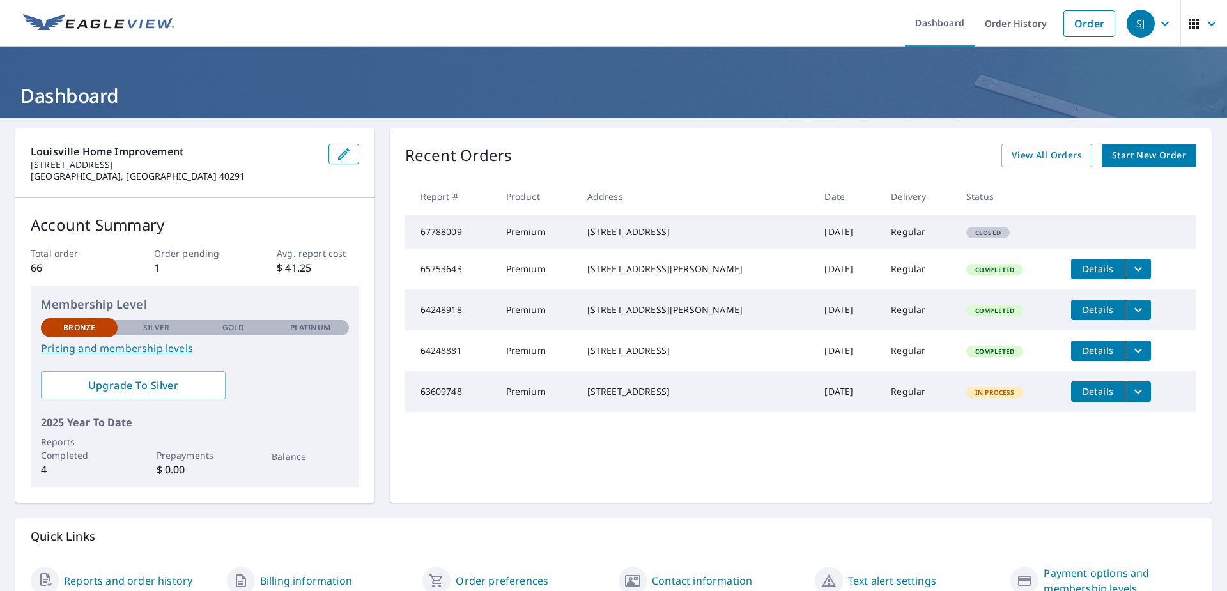
click at [1120, 155] on span "Start New Order" at bounding box center [1149, 156] width 74 height 16
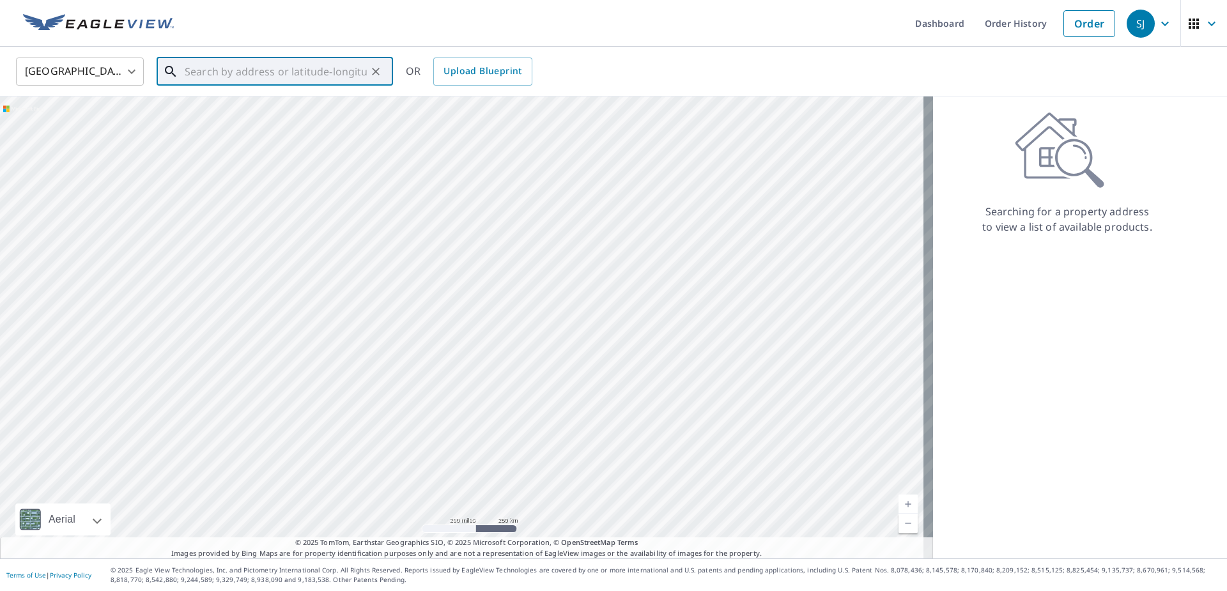
click at [302, 78] on input "text" at bounding box center [276, 72] width 182 height 36
click at [270, 114] on span "905 Camden Ave" at bounding box center [282, 108] width 201 height 15
type input "905 Camden Ave Louisville, KY 40215"
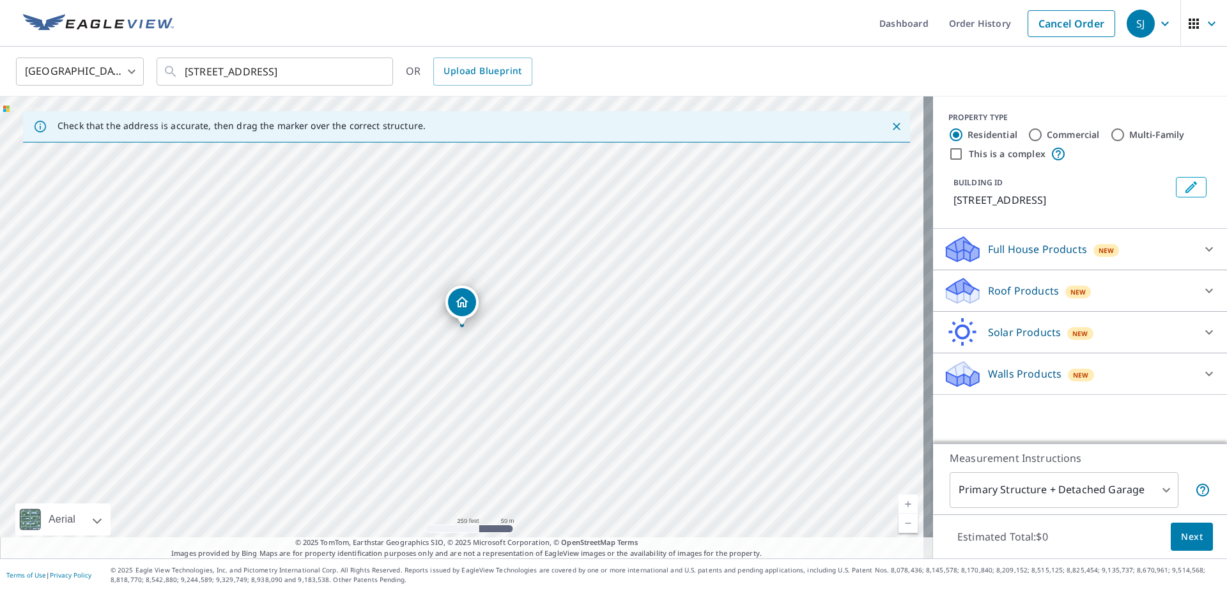
click at [1019, 293] on p "Roof Products" at bounding box center [1023, 290] width 71 height 15
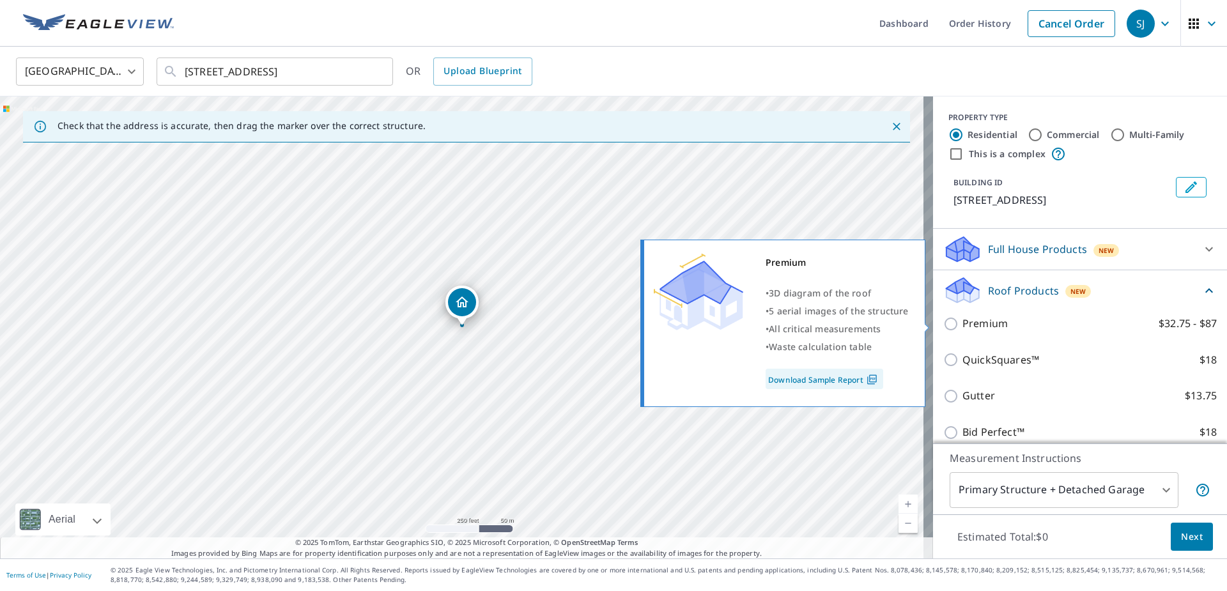
click at [943, 321] on input "Premium $32.75 - $87" at bounding box center [952, 323] width 19 height 15
checkbox input "true"
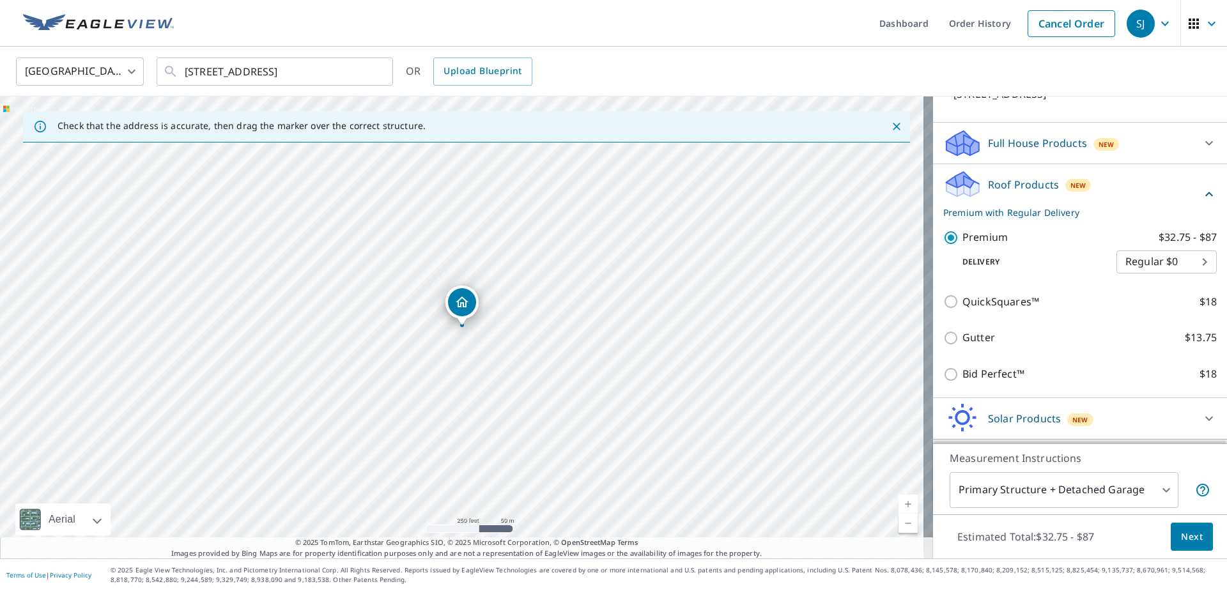
scroll to position [128, 0]
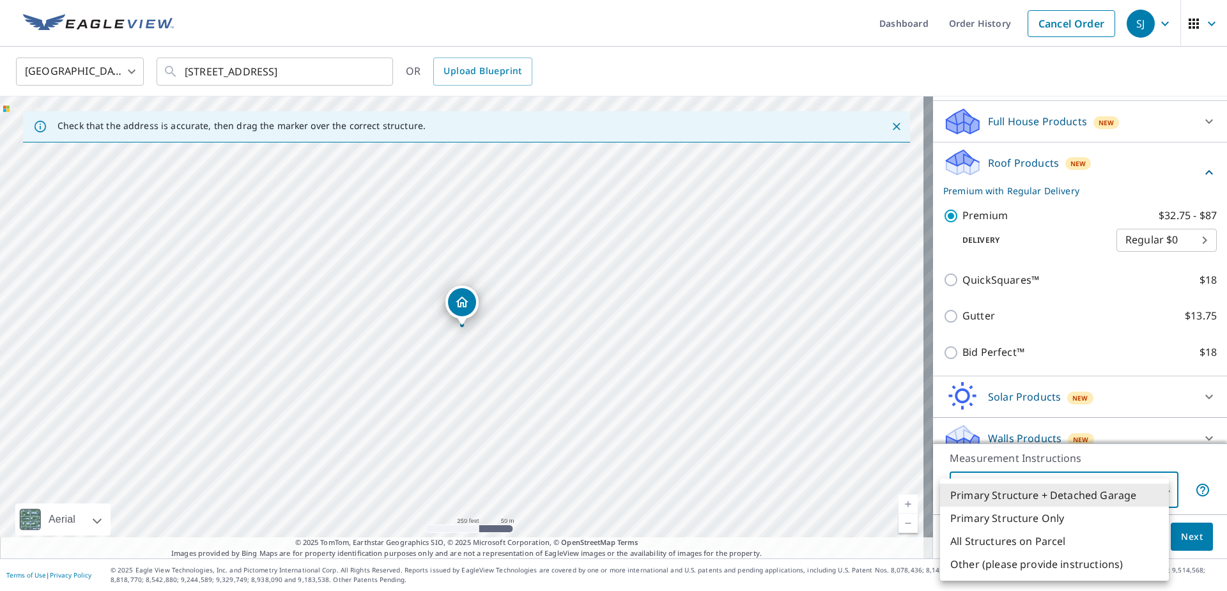
click at [1160, 487] on body "SJ SJ Dashboard Order History Cancel Order SJ United States US ​ 905 Camden Ave…" at bounding box center [613, 295] width 1227 height 591
click at [1045, 525] on li "Primary Structure Only" at bounding box center [1054, 518] width 229 height 23
type input "2"
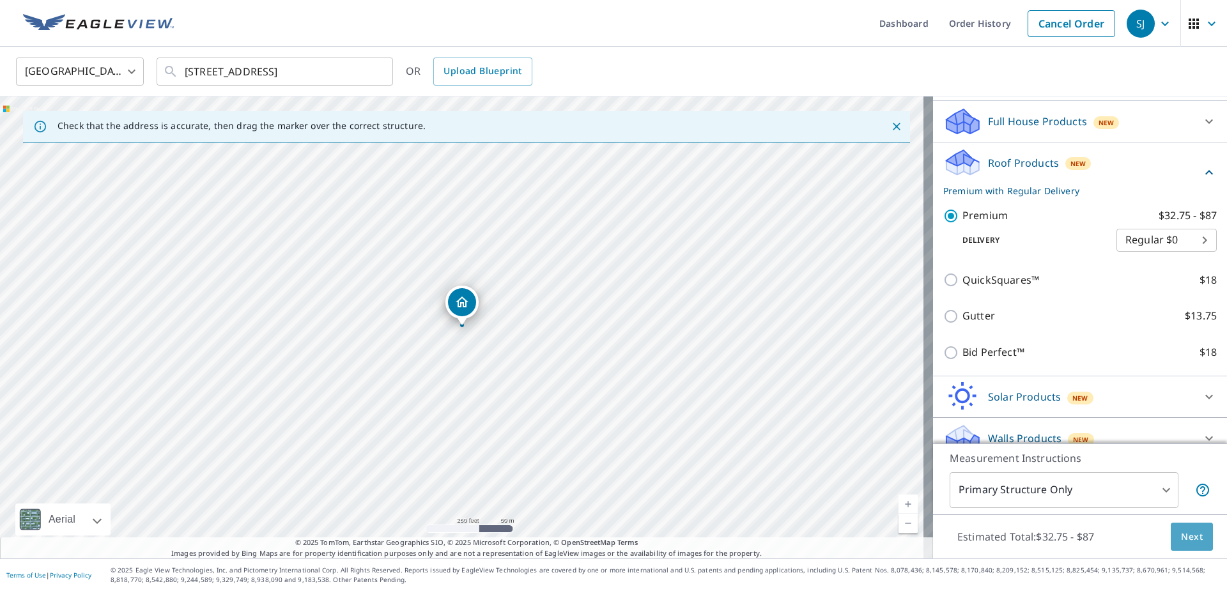
click at [1181, 542] on span "Next" at bounding box center [1192, 537] width 22 height 16
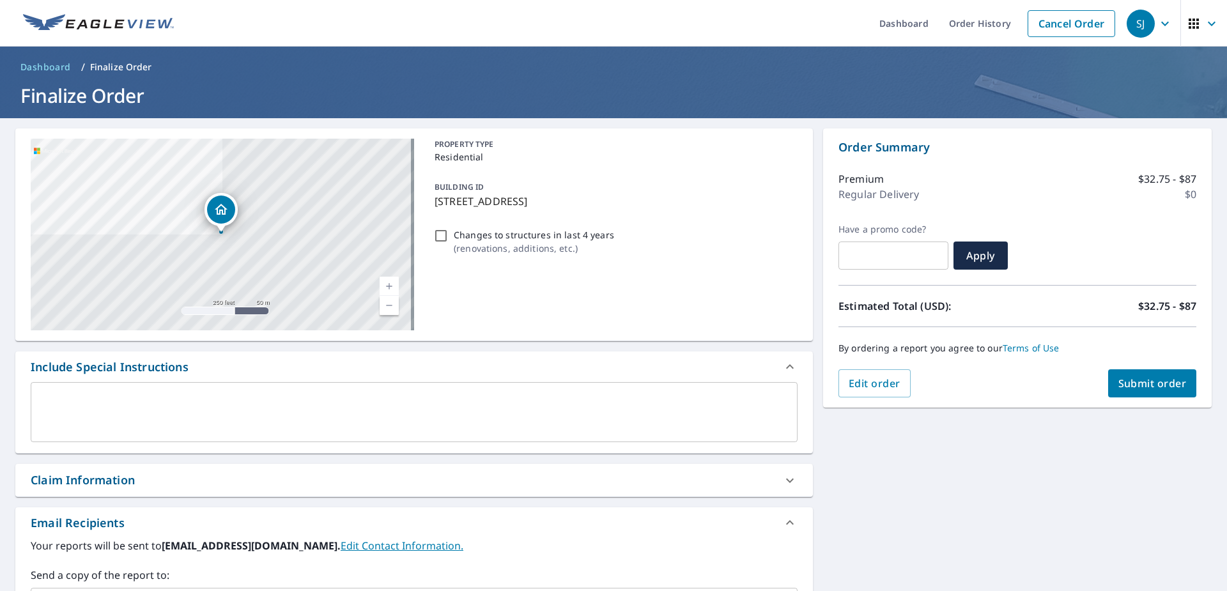
click at [1120, 392] on button "Submit order" at bounding box center [1152, 383] width 89 height 28
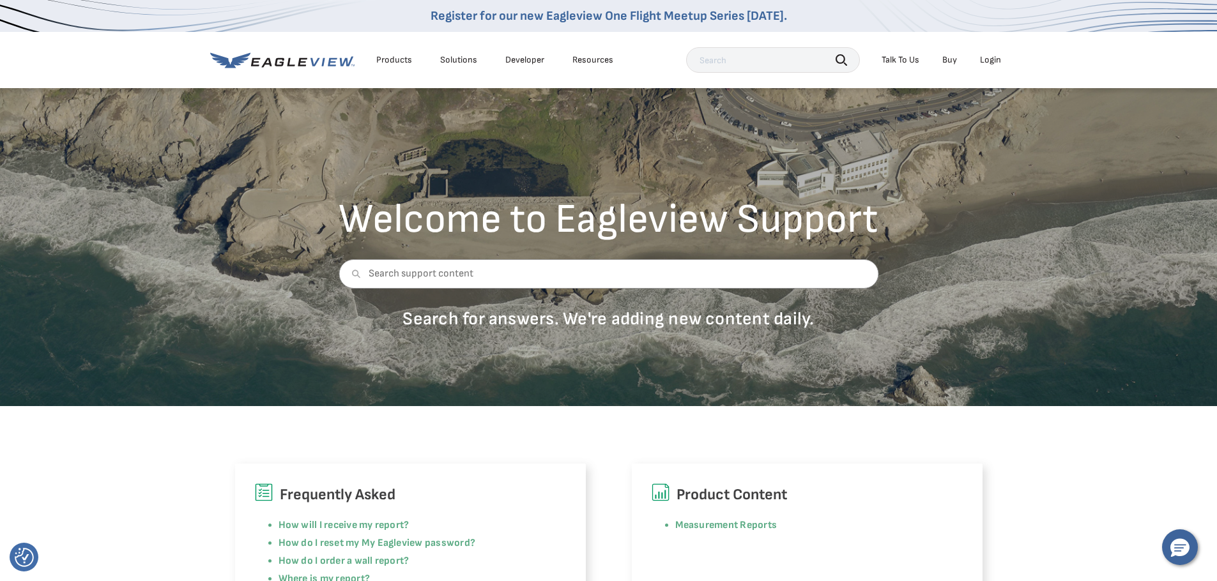
click at [901, 61] on div "Talk To Us" at bounding box center [901, 59] width 38 height 11
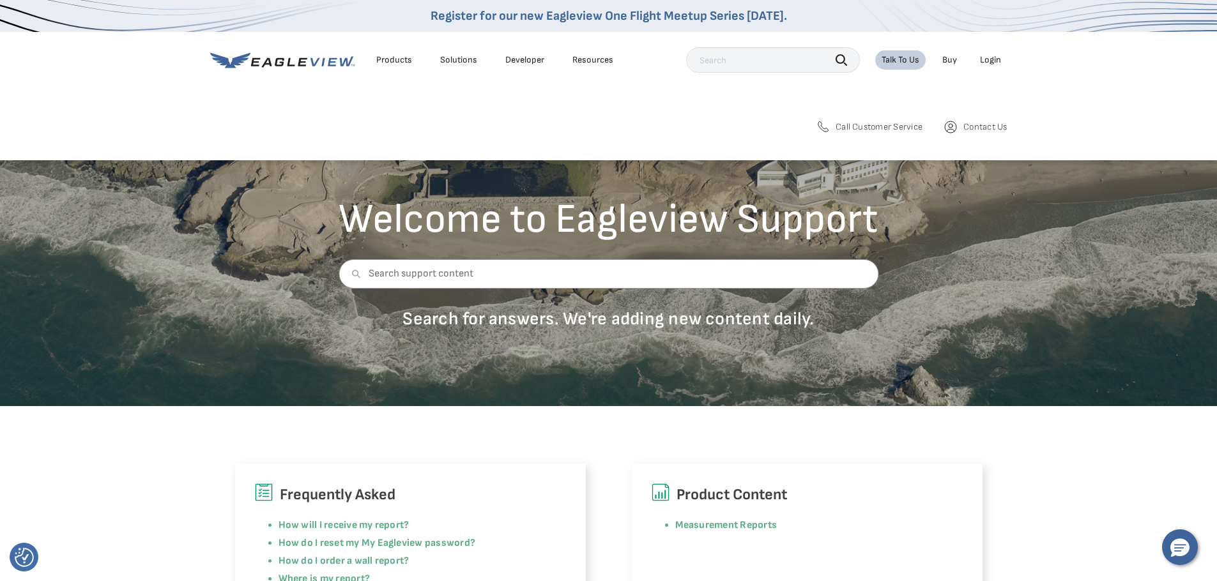
click at [970, 129] on span "Contact Us" at bounding box center [984, 126] width 43 height 11
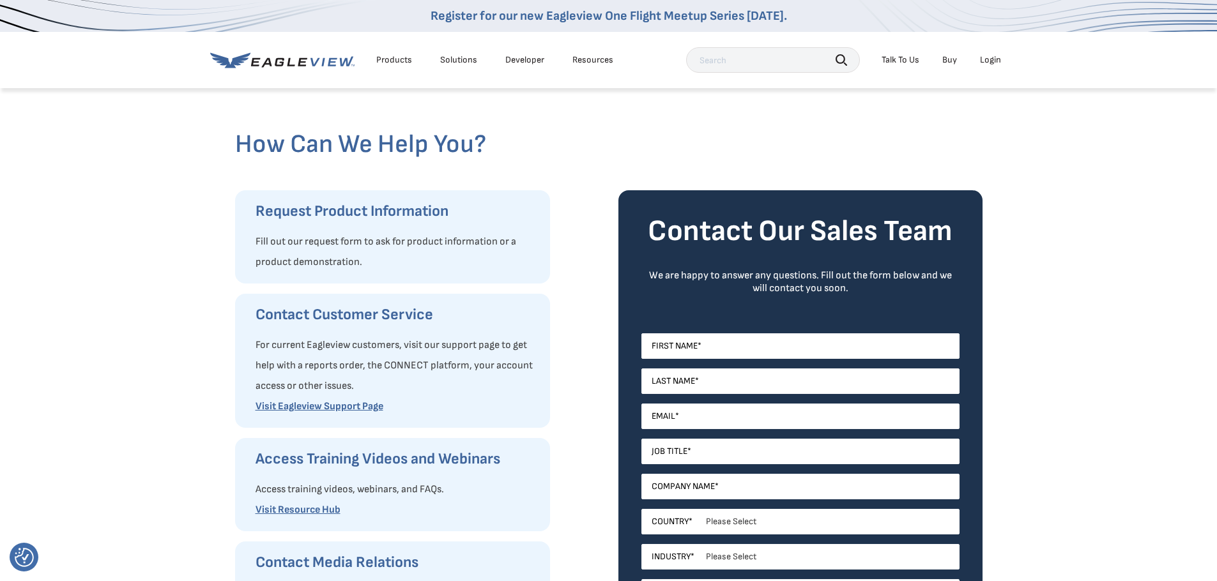
scroll to position [128, 0]
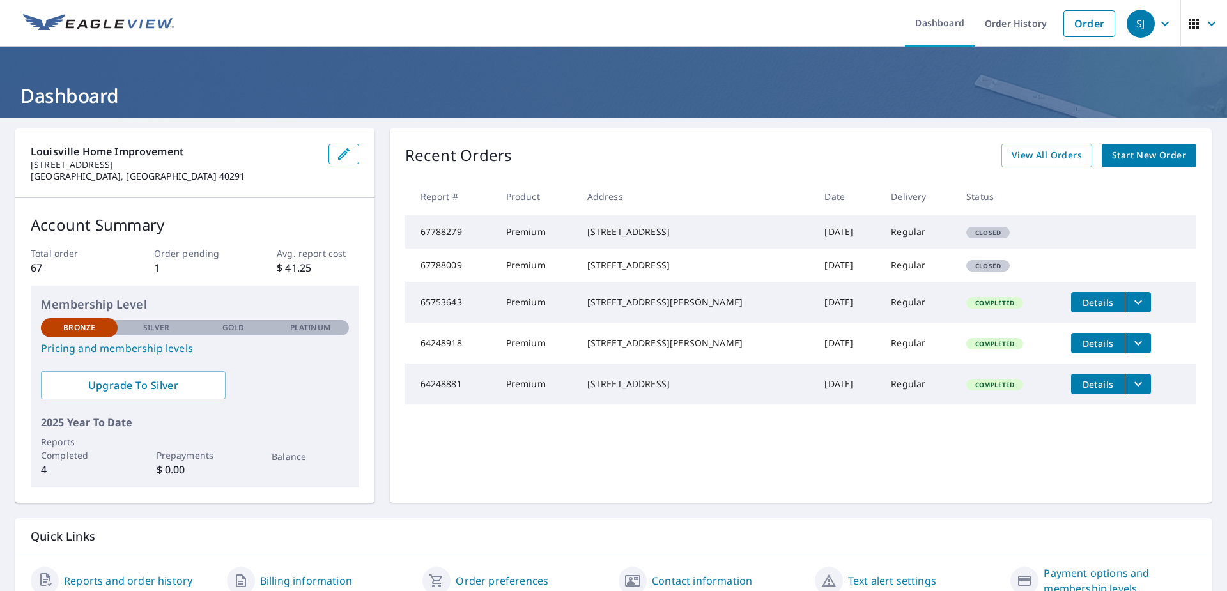
click at [668, 238] on div "[STREET_ADDRESS]" at bounding box center [695, 232] width 217 height 13
click at [1118, 160] on span "Start New Order" at bounding box center [1149, 156] width 74 height 16
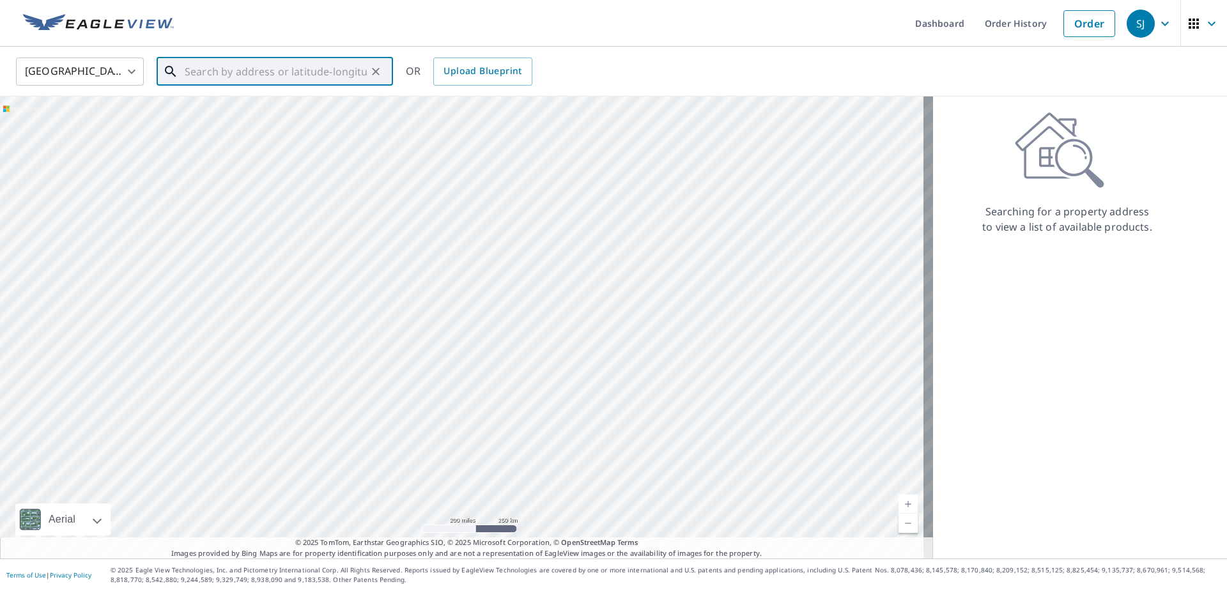
click at [326, 71] on input "text" at bounding box center [276, 72] width 182 height 36
click at [310, 121] on p "[GEOGRAPHIC_DATA]" at bounding box center [282, 122] width 201 height 13
type input "[STREET_ADDRESS]"
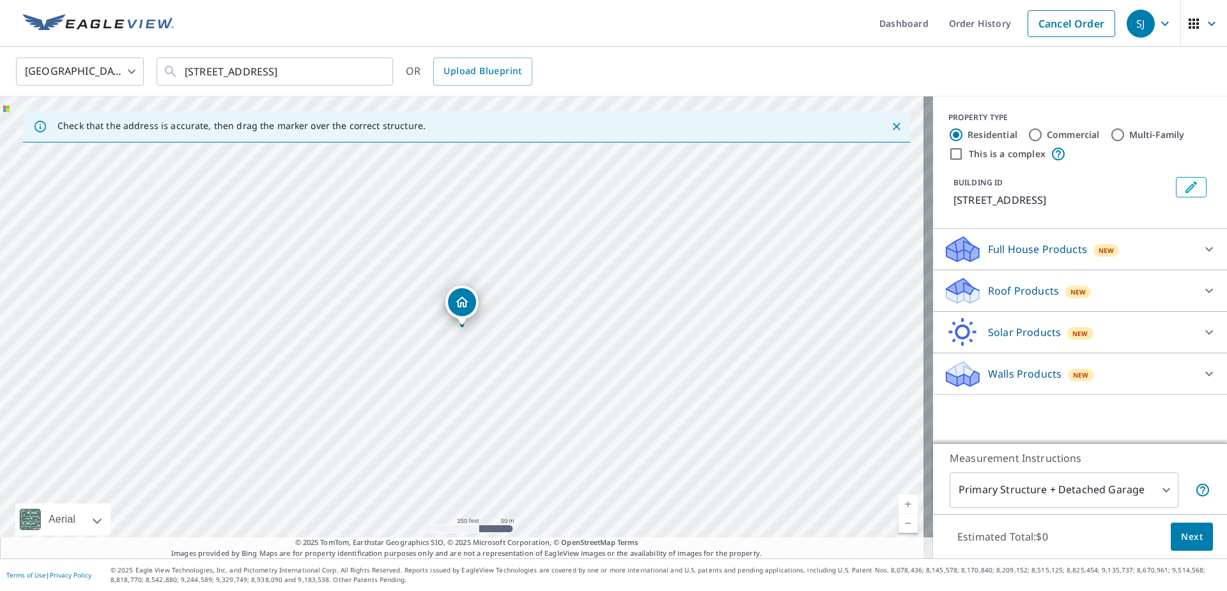
click at [969, 299] on icon at bounding box center [962, 291] width 38 height 30
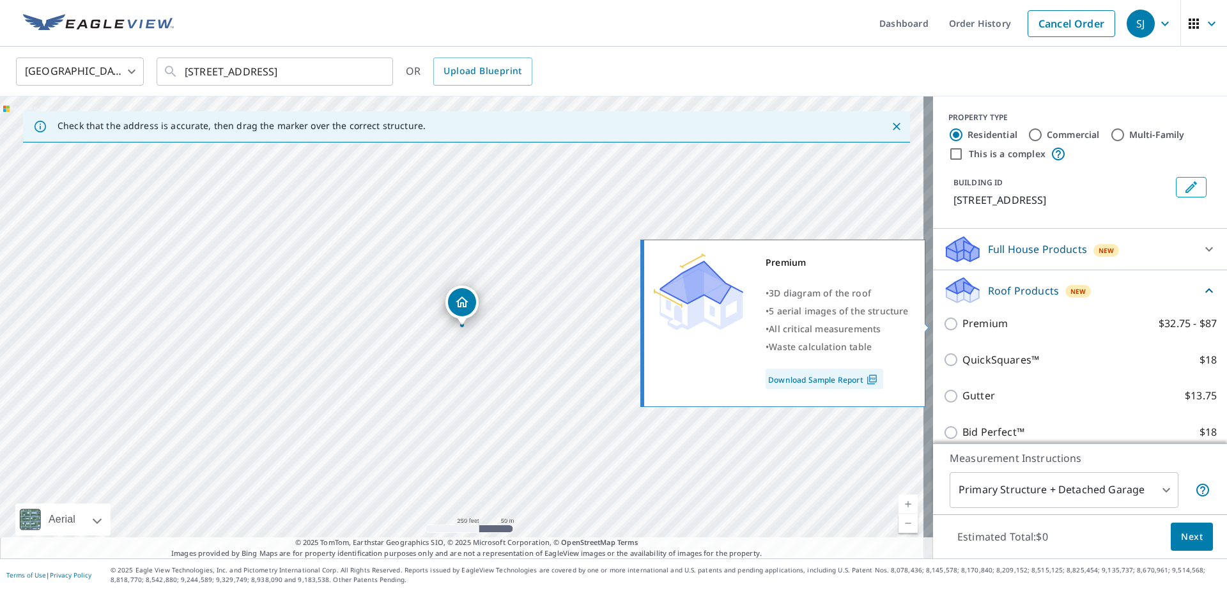
click at [947, 327] on input "Premium $32.75 - $87" at bounding box center [952, 323] width 19 height 15
checkbox input "true"
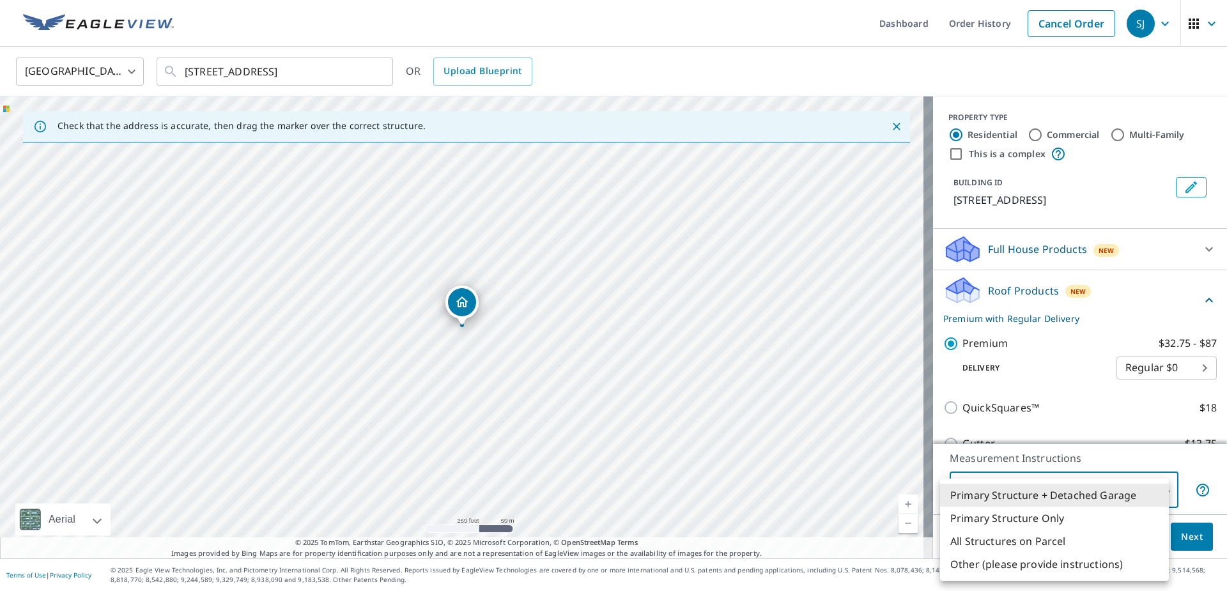
click at [1023, 498] on body "SJ SJ Dashboard Order History Cancel Order SJ [GEOGRAPHIC_DATA] [GEOGRAPHIC_DAT…" at bounding box center [613, 295] width 1227 height 591
click at [1021, 520] on li "Primary Structure Only" at bounding box center [1054, 518] width 229 height 23
type input "2"
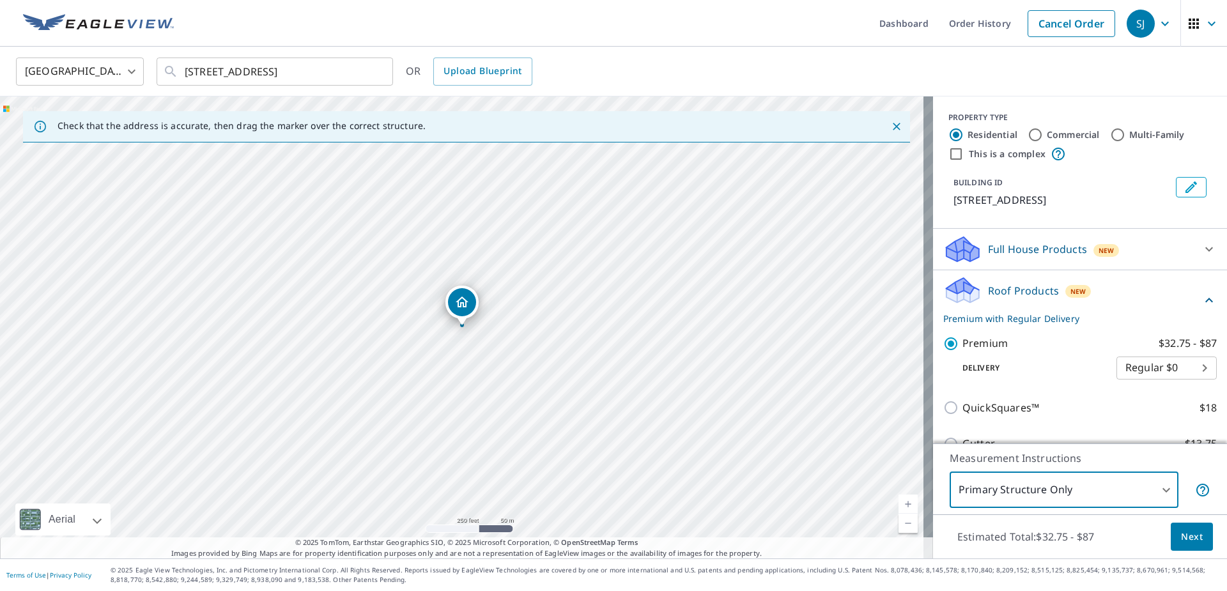
click at [1170, 544] on button "Next" at bounding box center [1191, 537] width 42 height 29
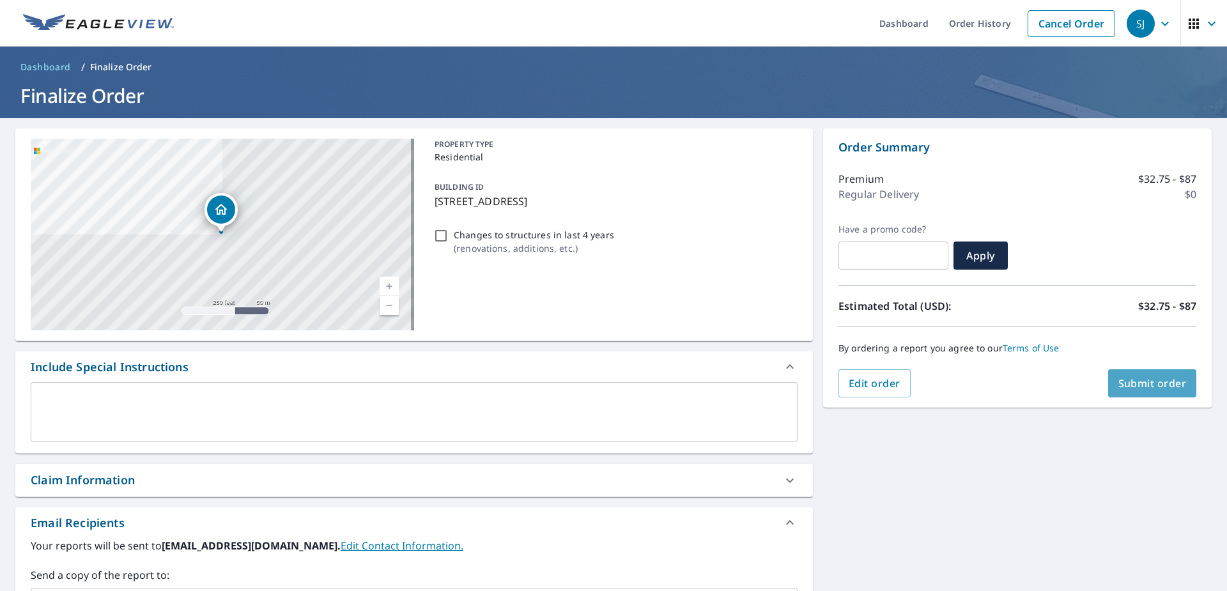
click at [1136, 393] on button "Submit order" at bounding box center [1152, 383] width 89 height 28
